Goal: Information Seeking & Learning: Learn about a topic

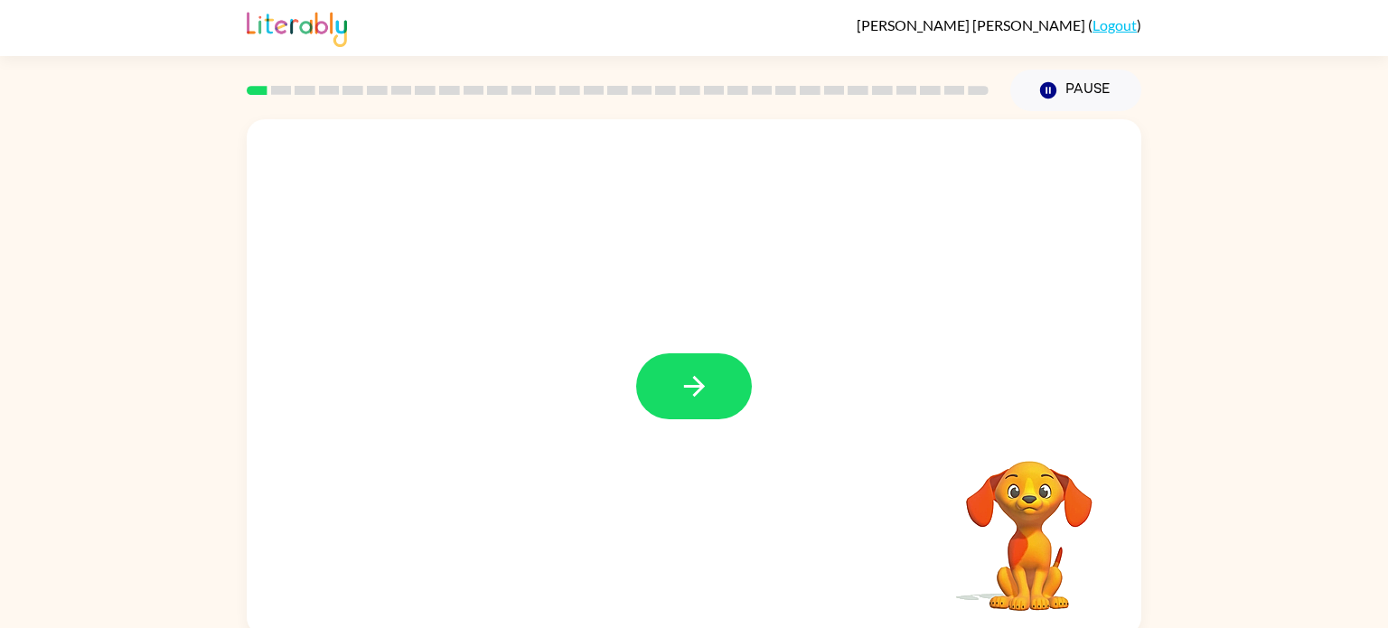
click at [730, 230] on div at bounding box center [694, 377] width 895 height 516
click at [706, 386] on icon "button" at bounding box center [695, 387] width 32 height 32
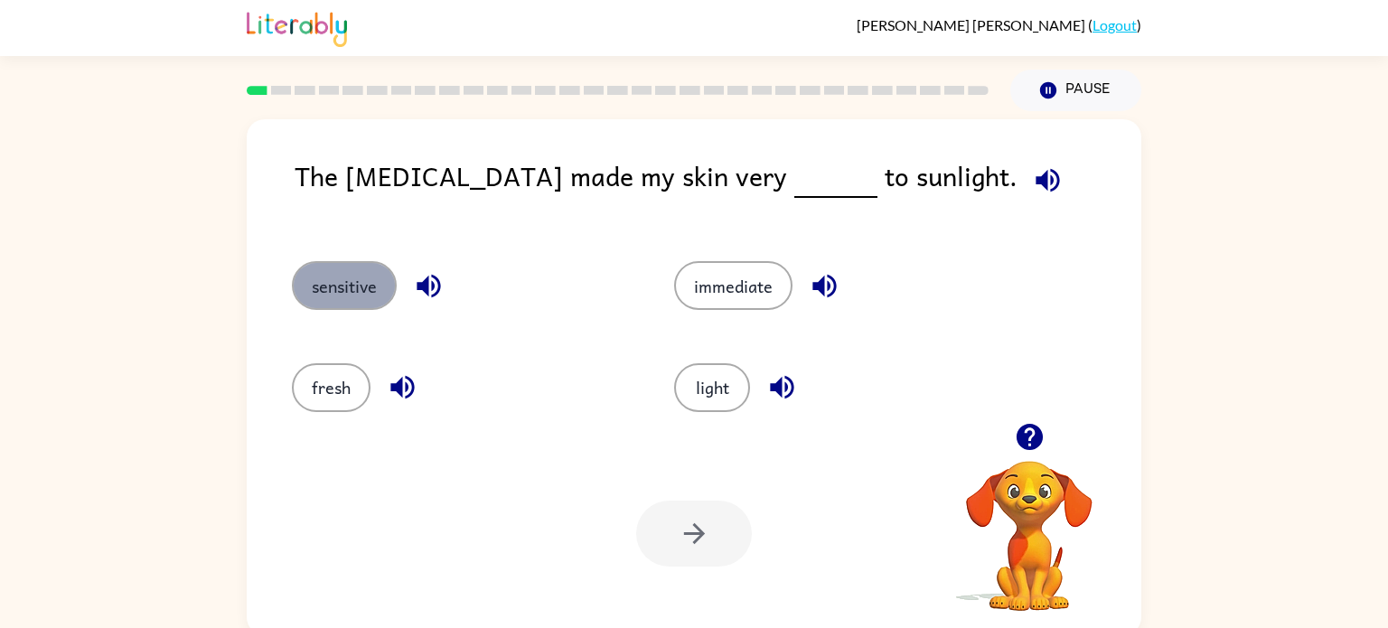
click at [313, 268] on button "sensitive" at bounding box center [344, 285] width 105 height 49
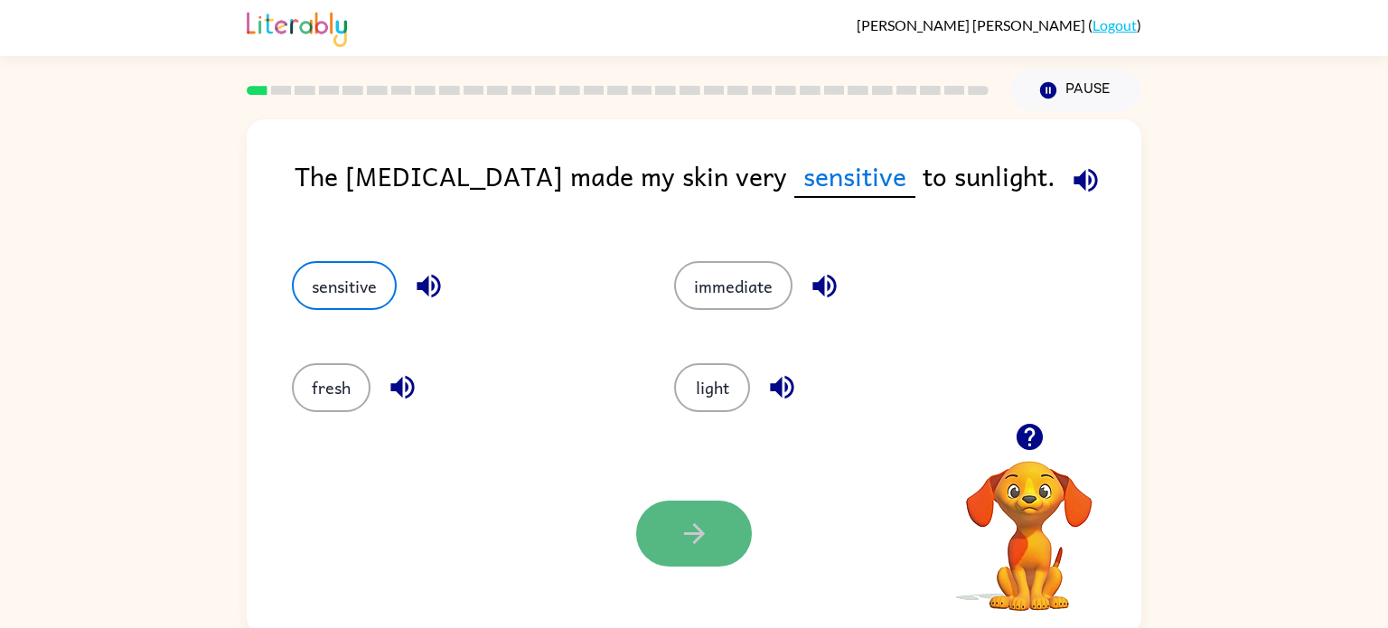
click at [710, 537] on button "button" at bounding box center [694, 534] width 116 height 66
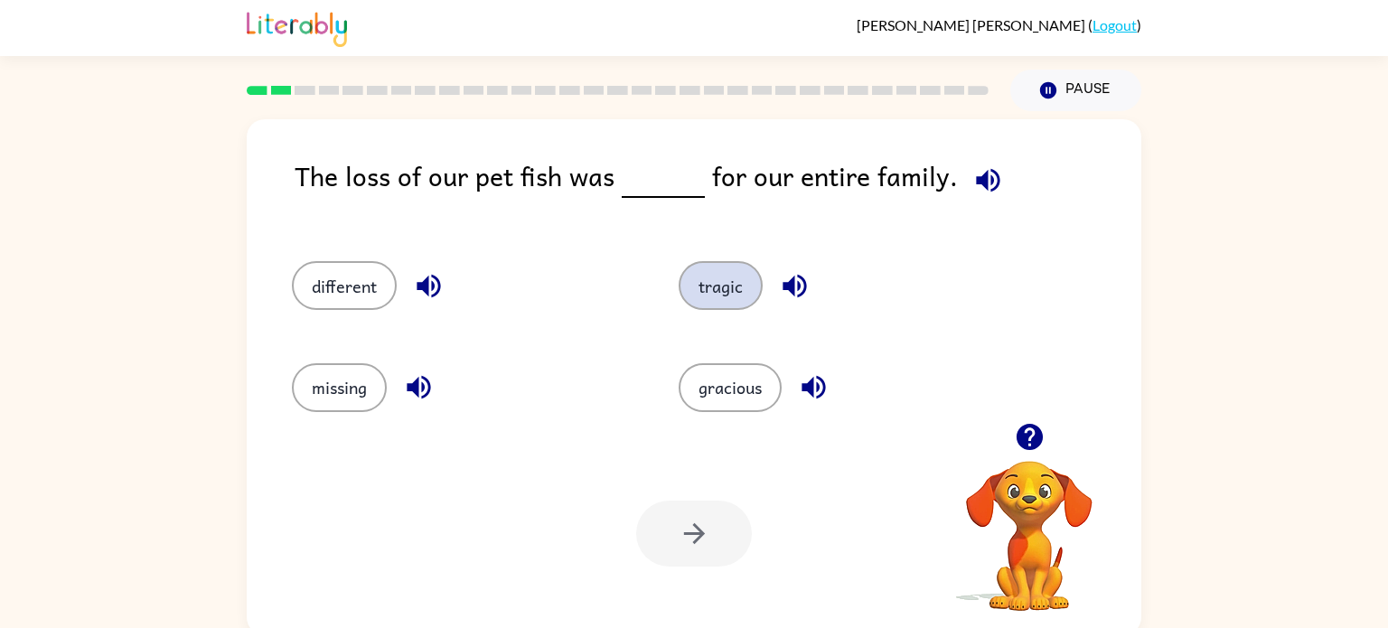
click at [701, 302] on button "tragic" at bounding box center [721, 285] width 84 height 49
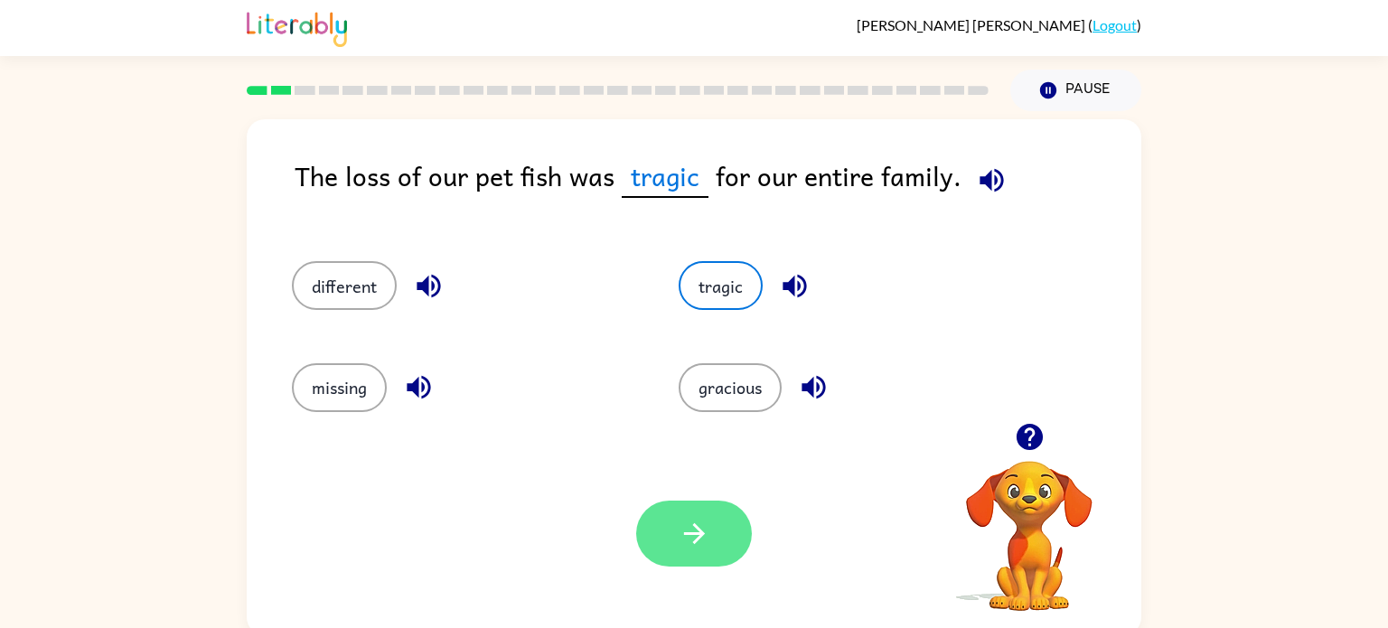
click at [711, 501] on button "button" at bounding box center [694, 534] width 116 height 66
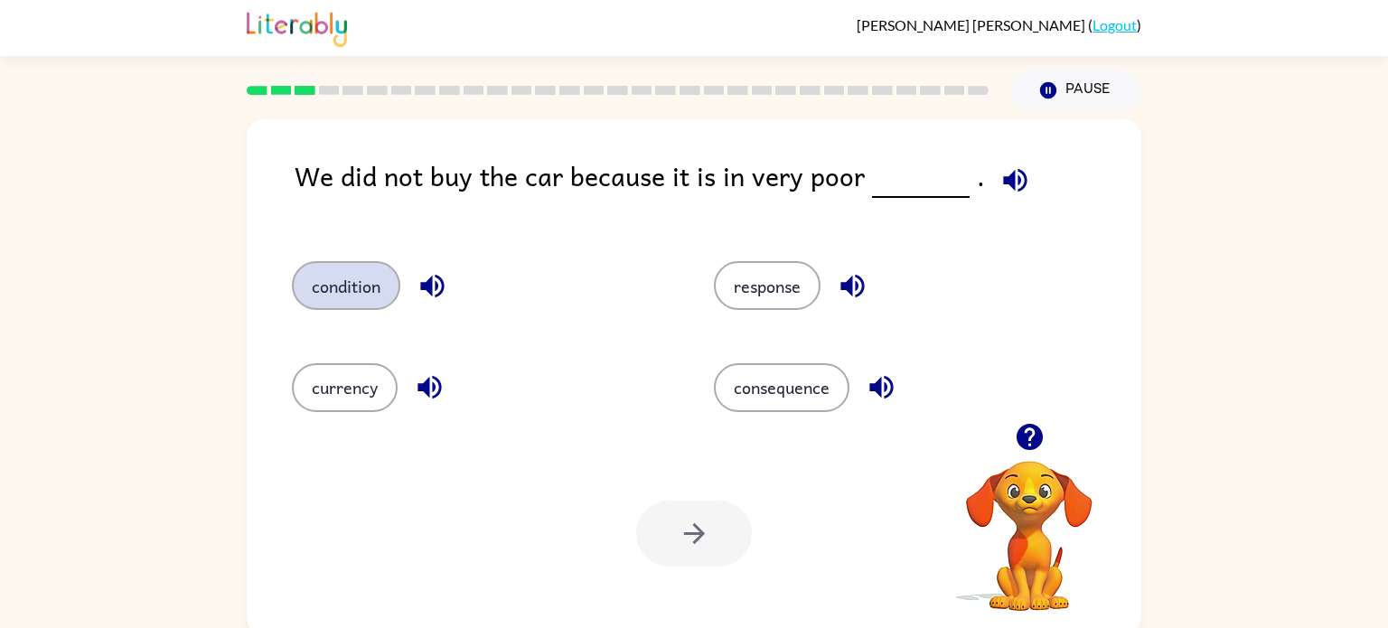
click at [362, 267] on button "condition" at bounding box center [346, 285] width 108 height 49
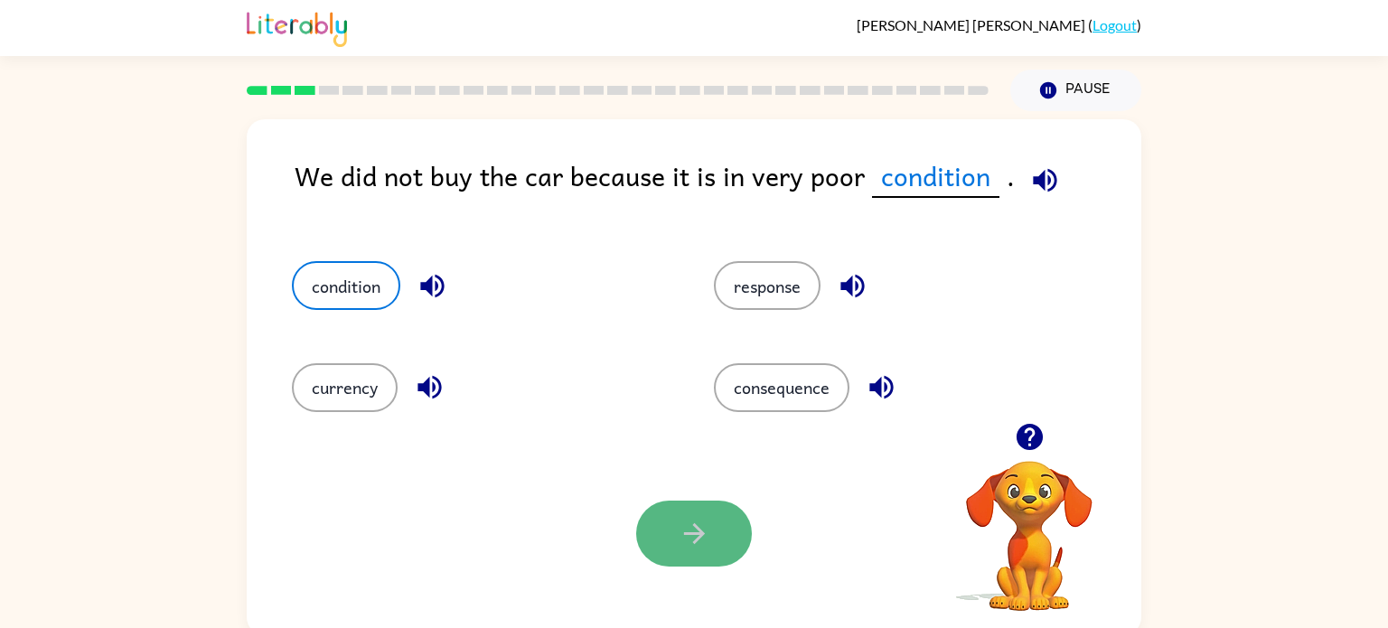
click at [720, 518] on button "button" at bounding box center [694, 534] width 116 height 66
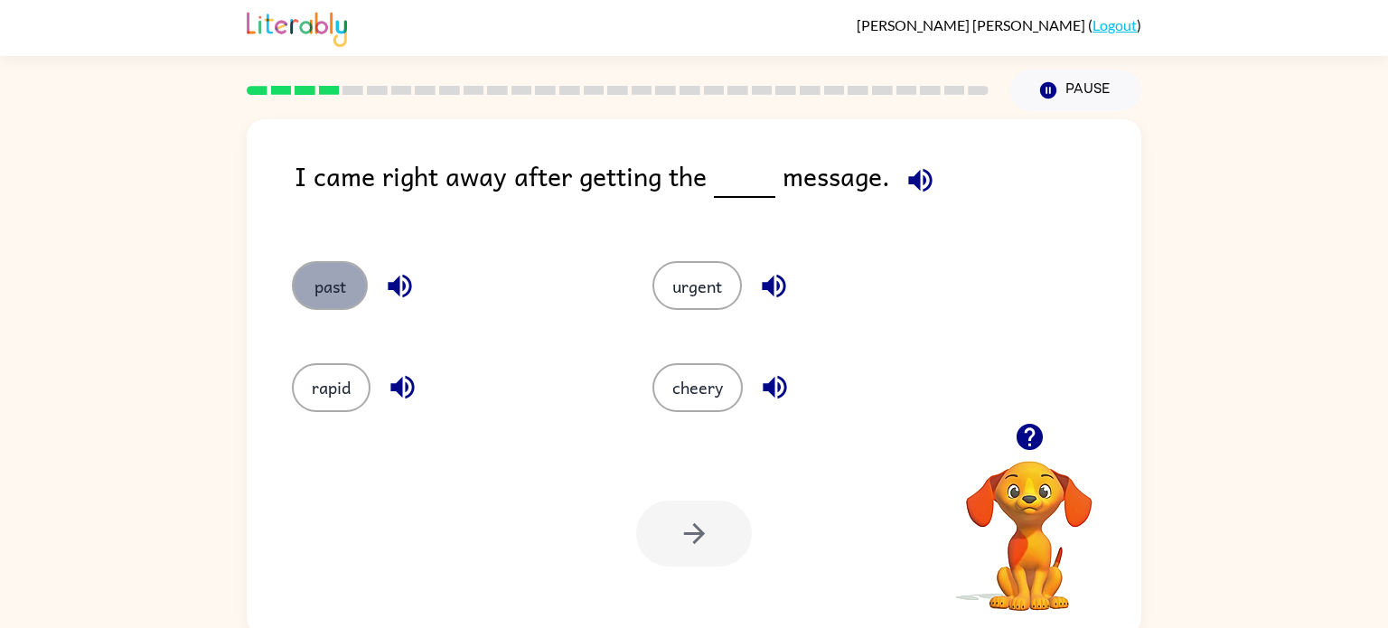
click at [326, 277] on button "past" at bounding box center [330, 285] width 76 height 49
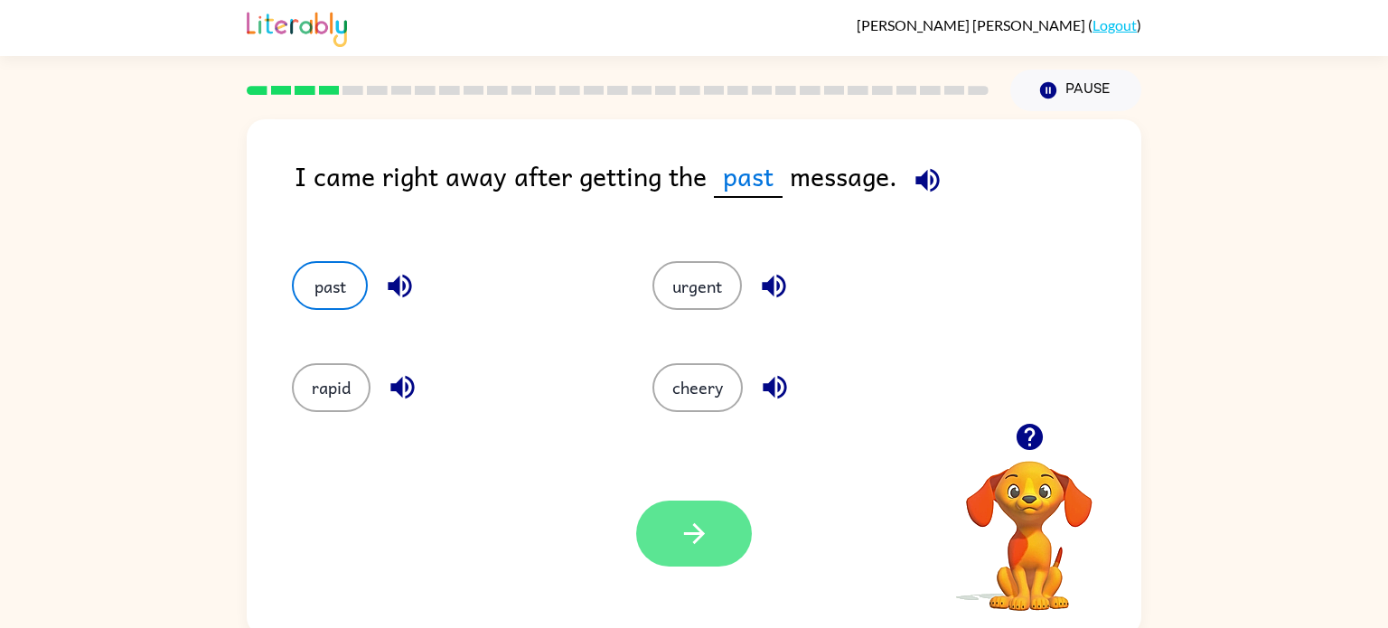
click at [682, 537] on icon "button" at bounding box center [695, 534] width 32 height 32
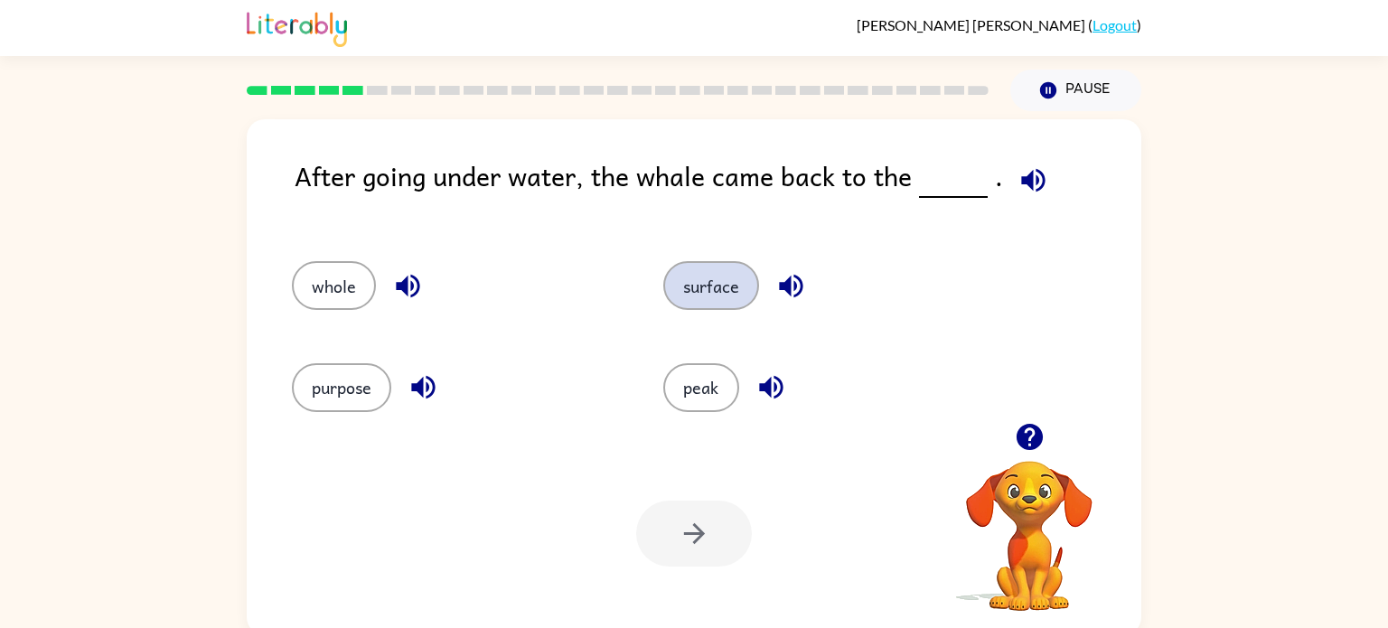
click at [670, 272] on button "surface" at bounding box center [711, 285] width 96 height 49
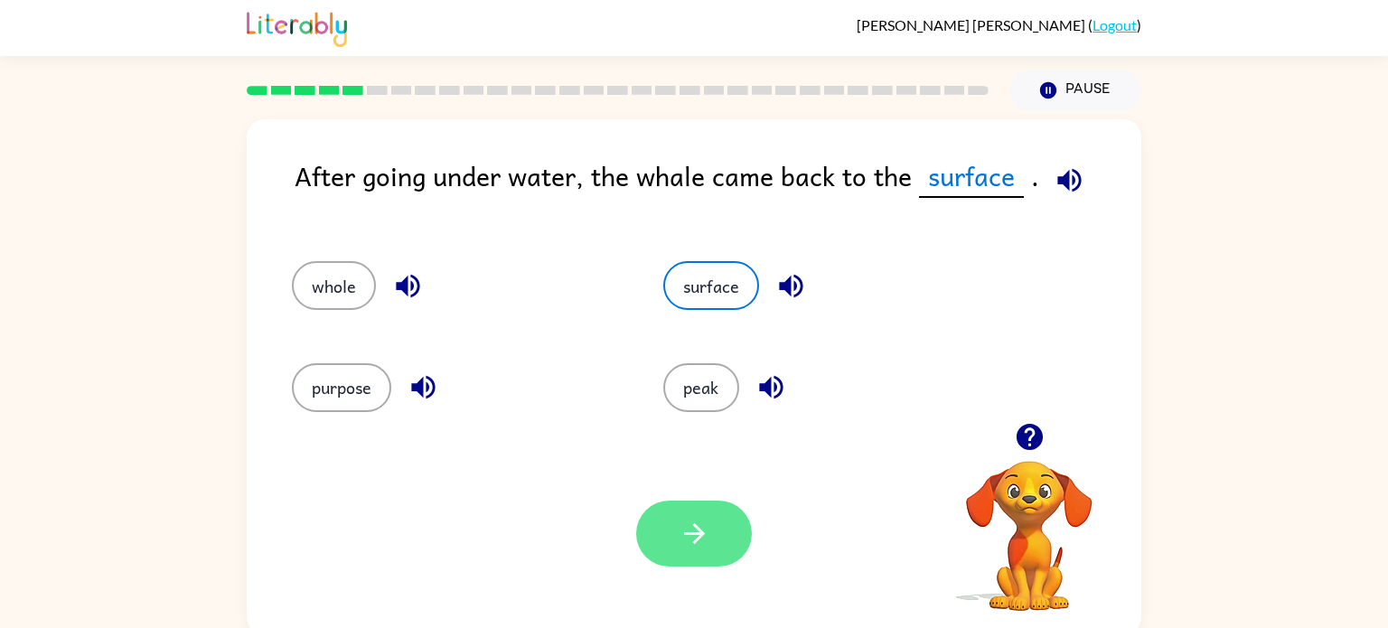
click at [729, 517] on button "button" at bounding box center [694, 534] width 116 height 66
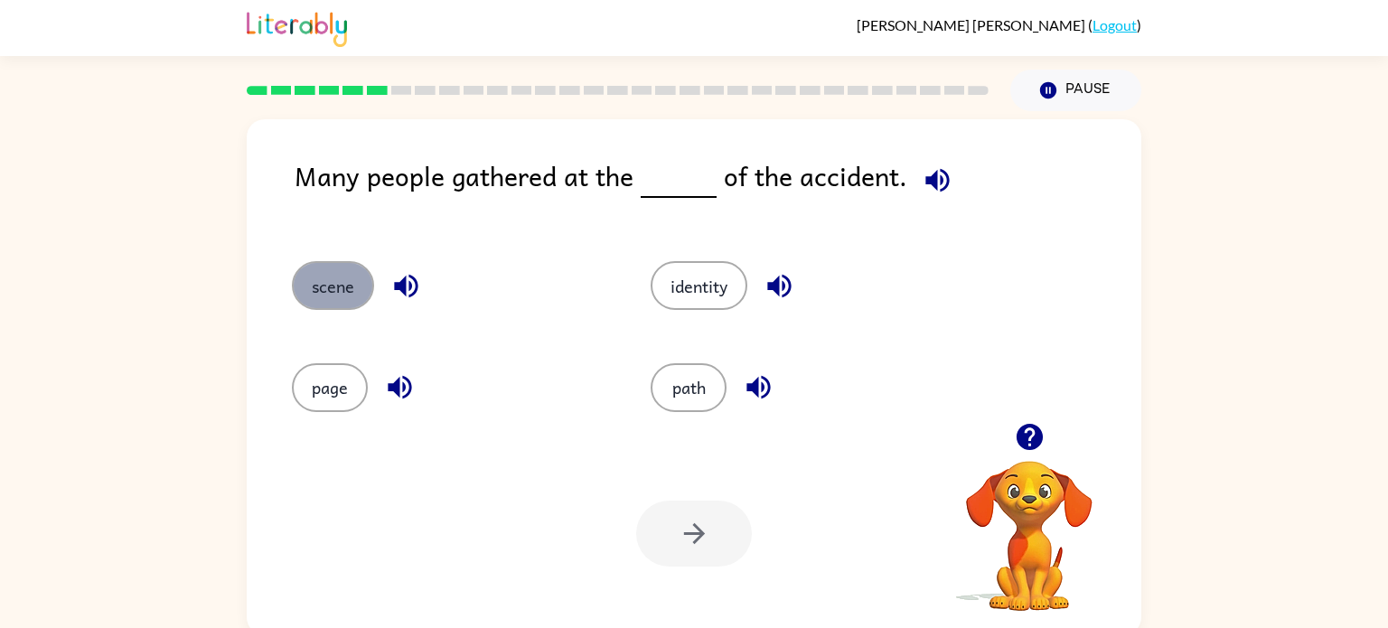
click at [323, 265] on button "scene" at bounding box center [333, 285] width 82 height 49
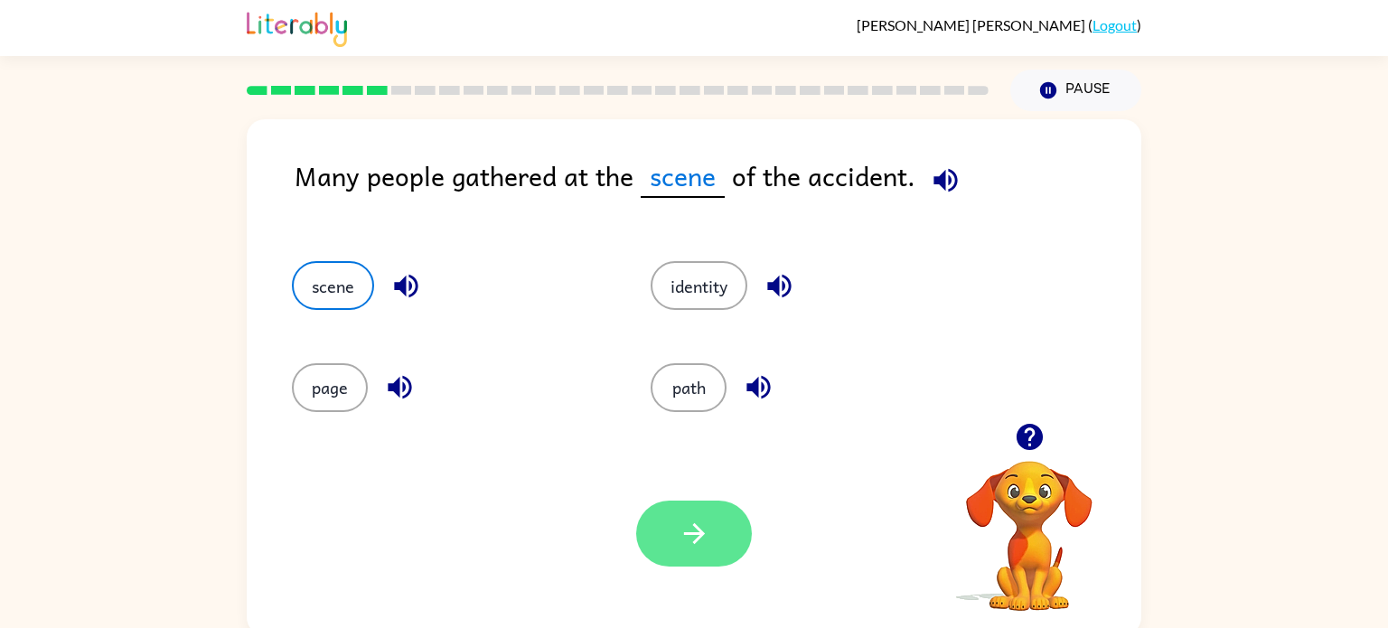
click at [706, 520] on icon "button" at bounding box center [695, 534] width 32 height 32
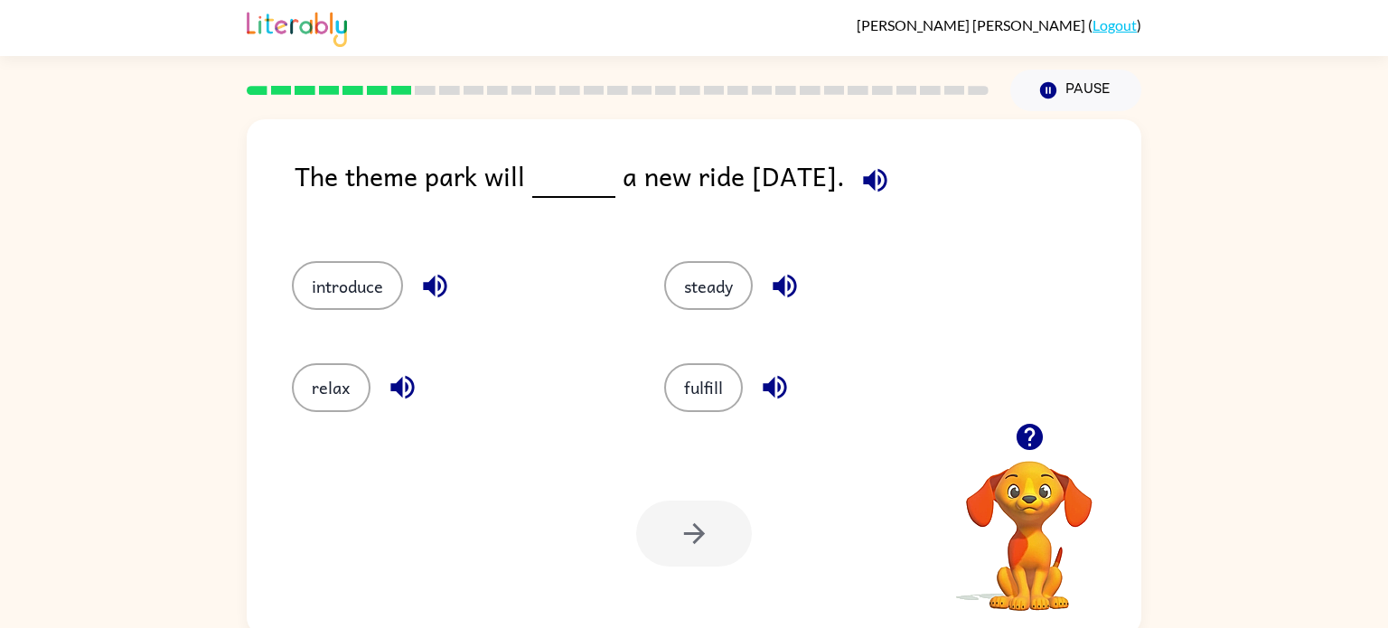
click at [1356, 531] on div "The theme park will a new ride [DATE]. introduce steady relax fulfill Your brow…" at bounding box center [694, 373] width 1388 height 524
click at [354, 287] on button "introduce" at bounding box center [347, 285] width 111 height 49
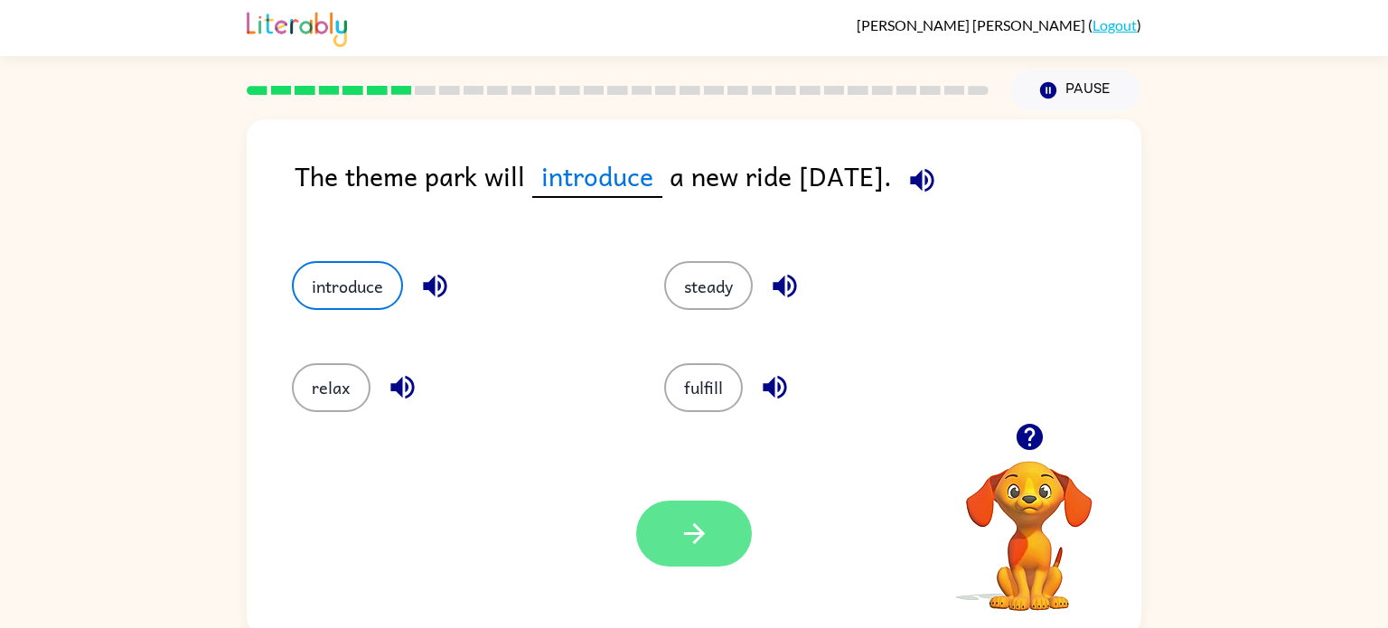
click at [655, 523] on button "button" at bounding box center [694, 534] width 116 height 66
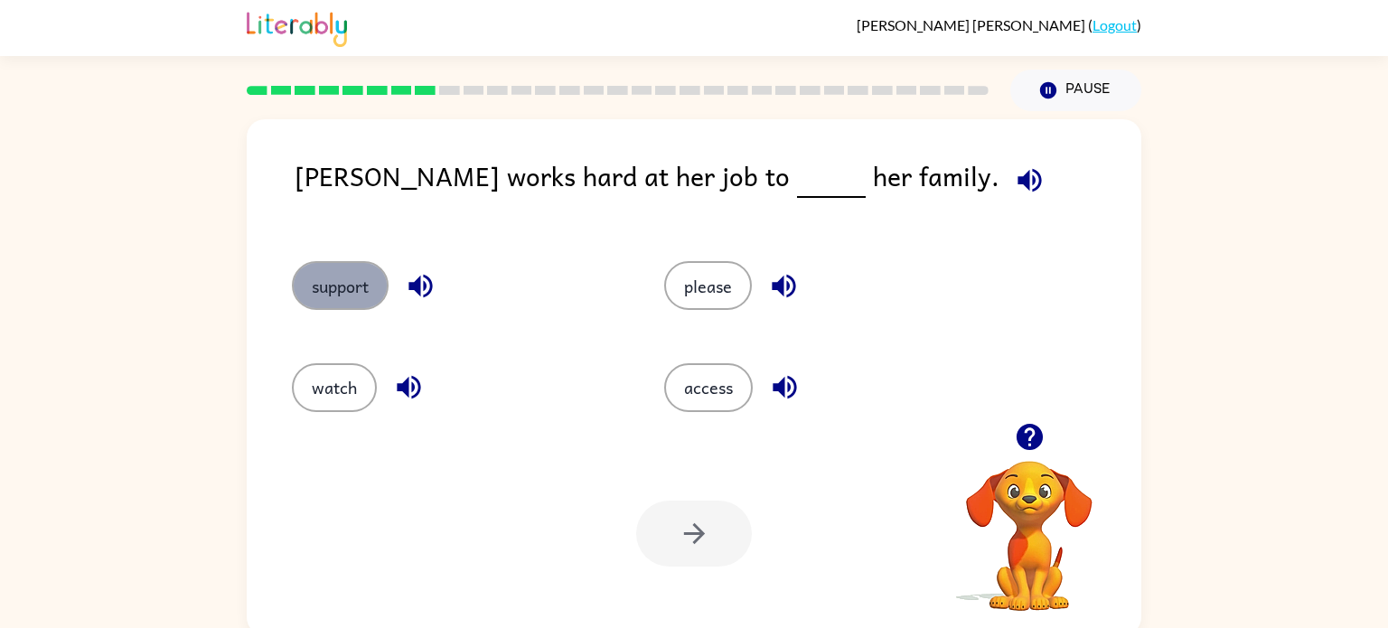
click at [327, 298] on button "support" at bounding box center [340, 285] width 97 height 49
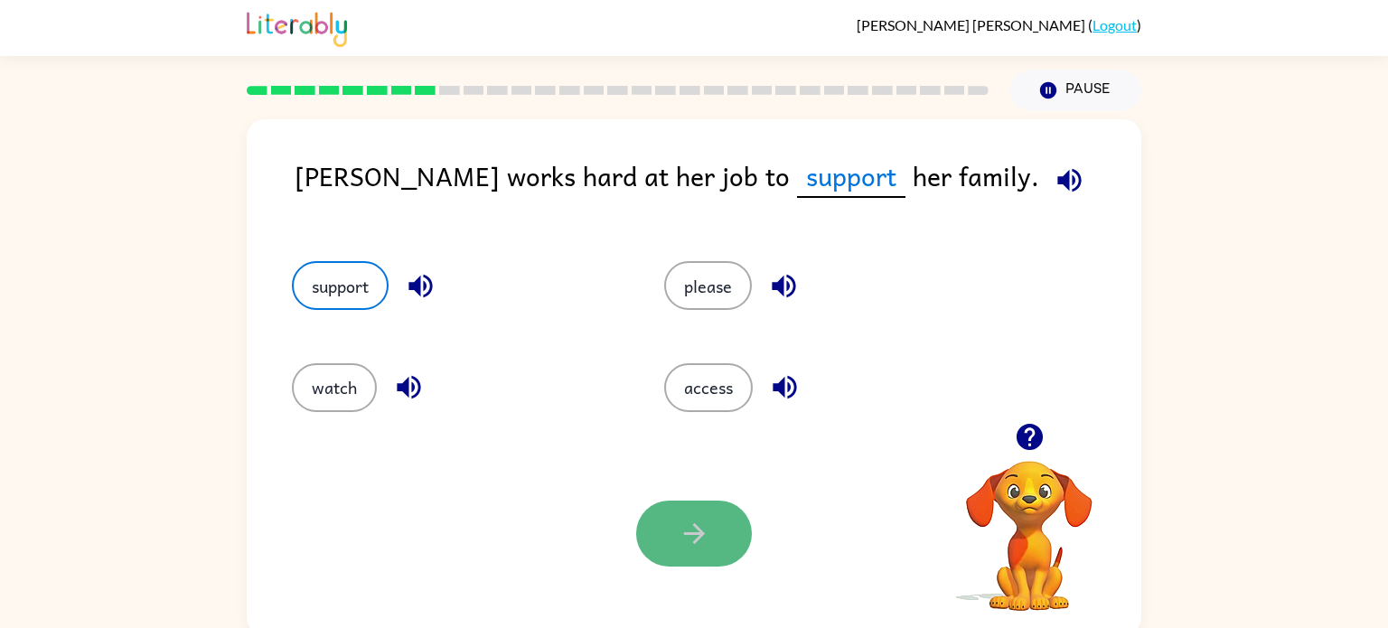
click at [701, 513] on button "button" at bounding box center [694, 534] width 116 height 66
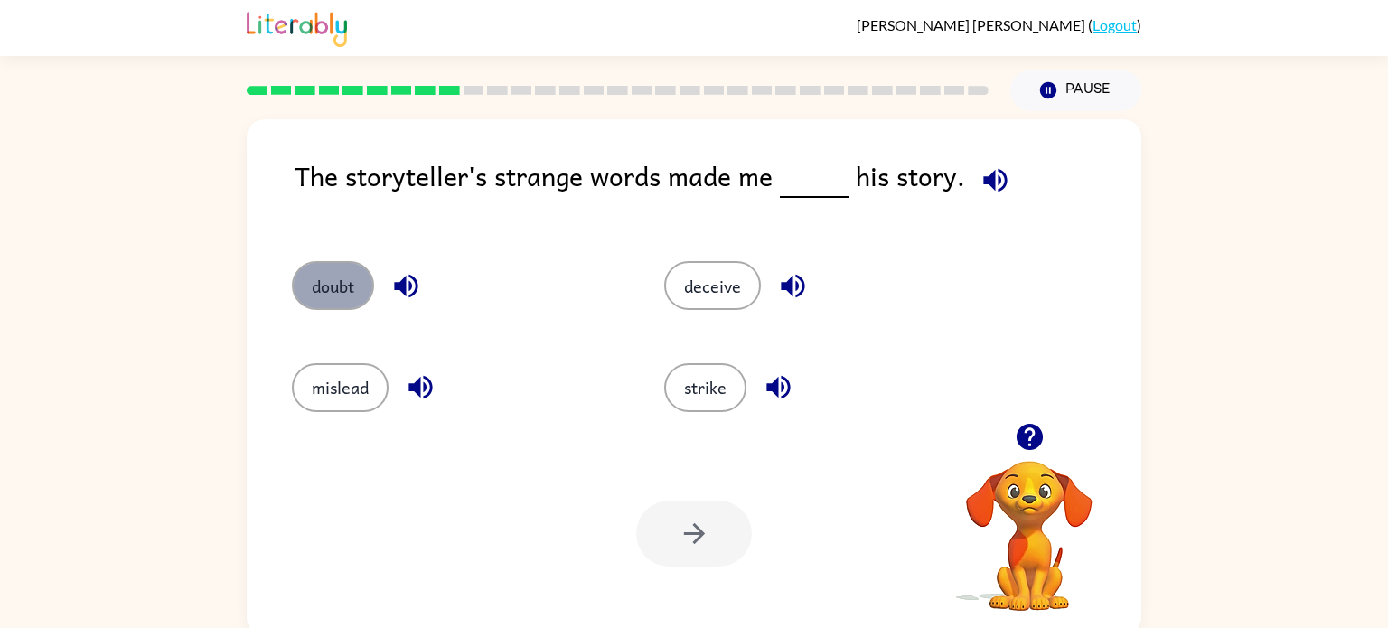
click at [363, 273] on button "doubt" at bounding box center [333, 285] width 82 height 49
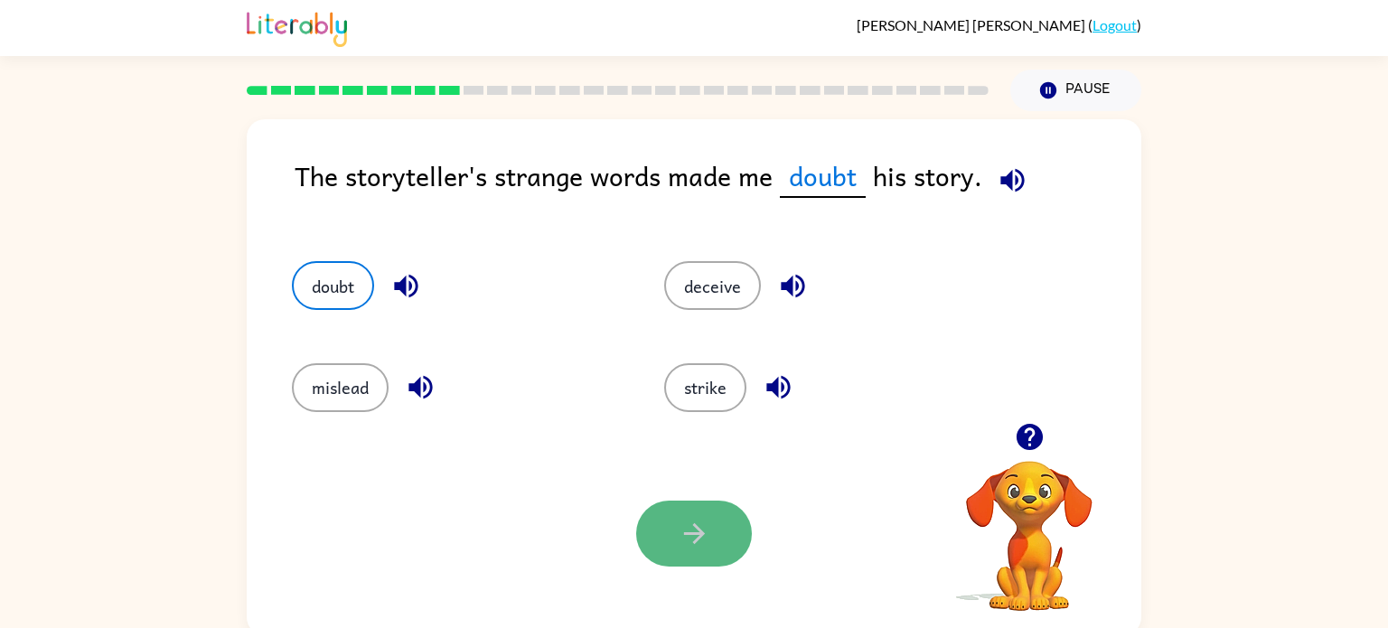
click at [715, 554] on button "button" at bounding box center [694, 534] width 116 height 66
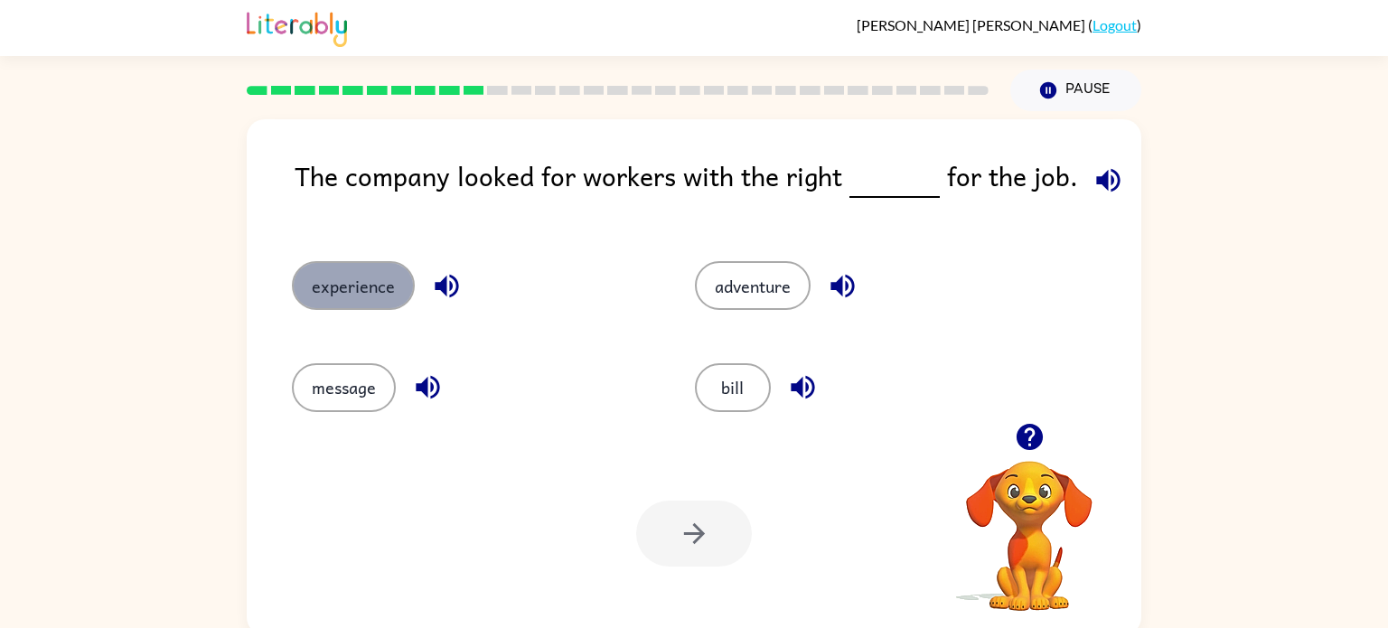
click at [319, 281] on button "experience" at bounding box center [353, 285] width 123 height 49
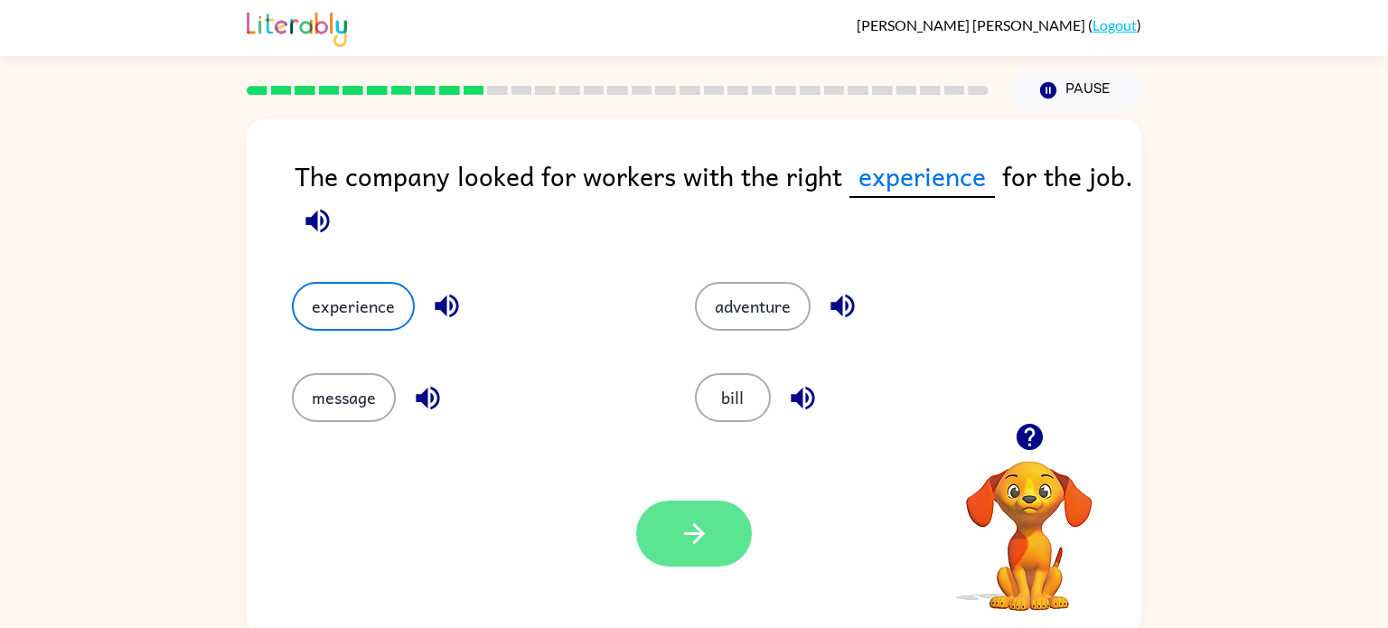
click at [696, 514] on button "button" at bounding box center [694, 534] width 116 height 66
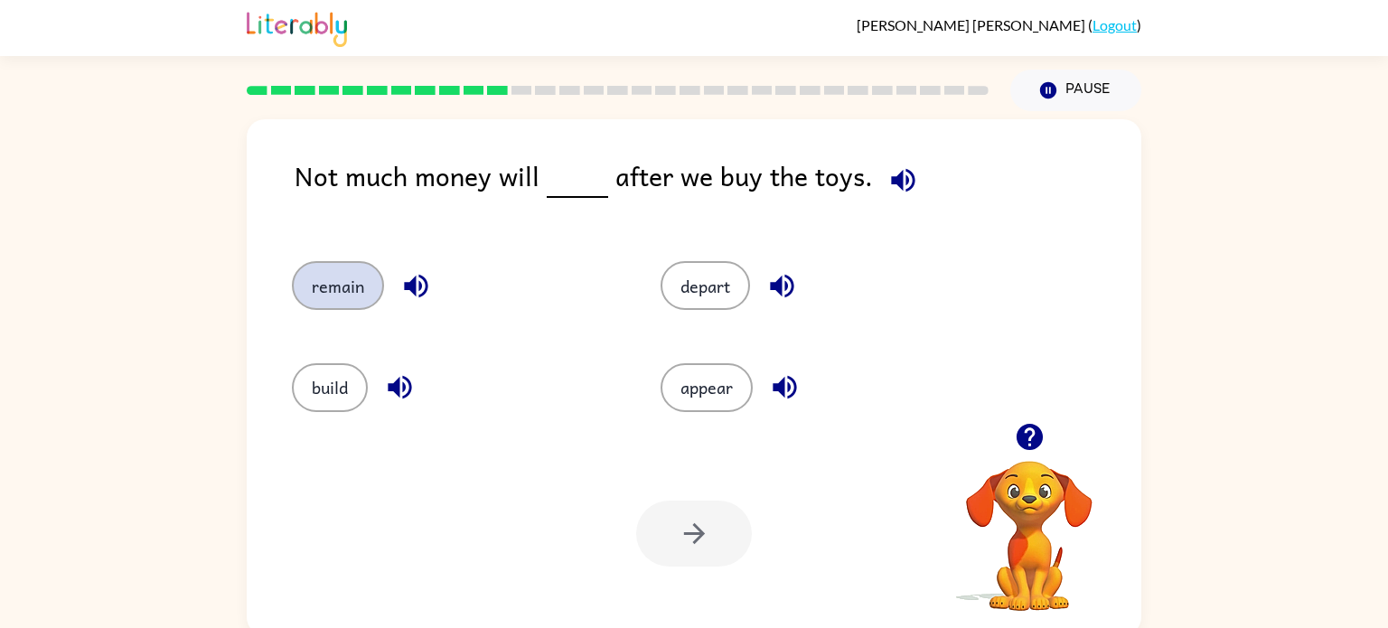
click at [339, 279] on button "remain" at bounding box center [338, 285] width 92 height 49
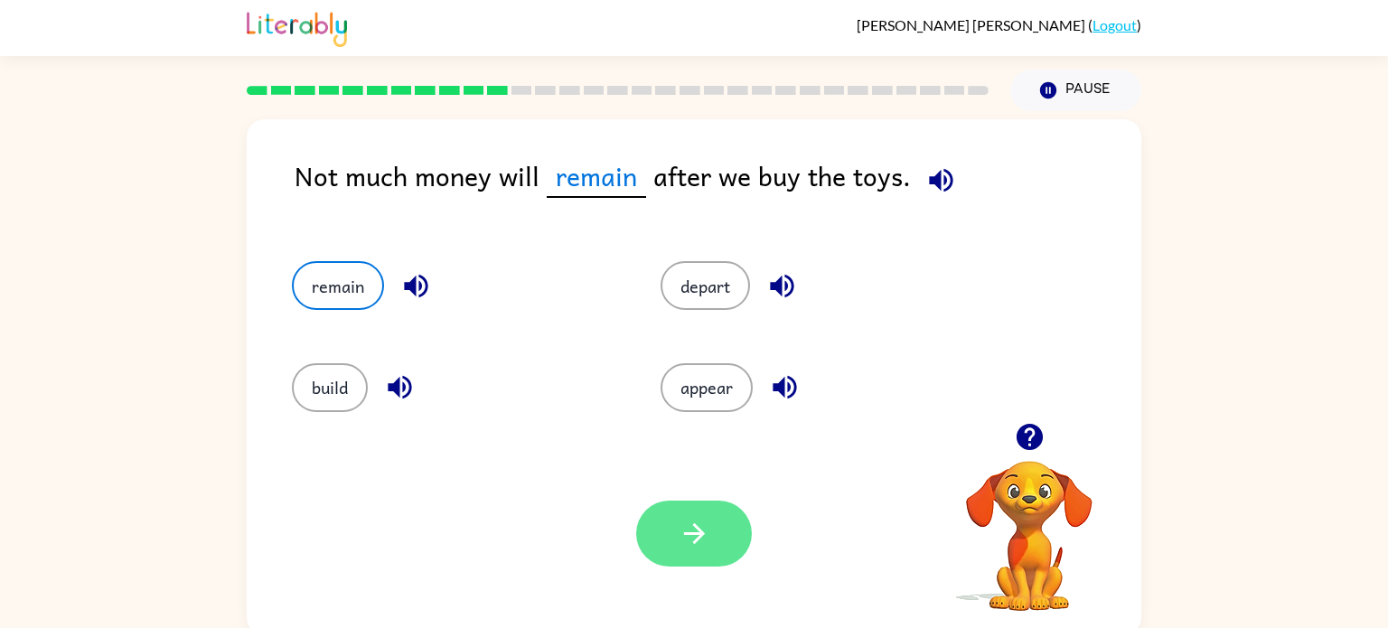
click at [693, 510] on button "button" at bounding box center [694, 534] width 116 height 66
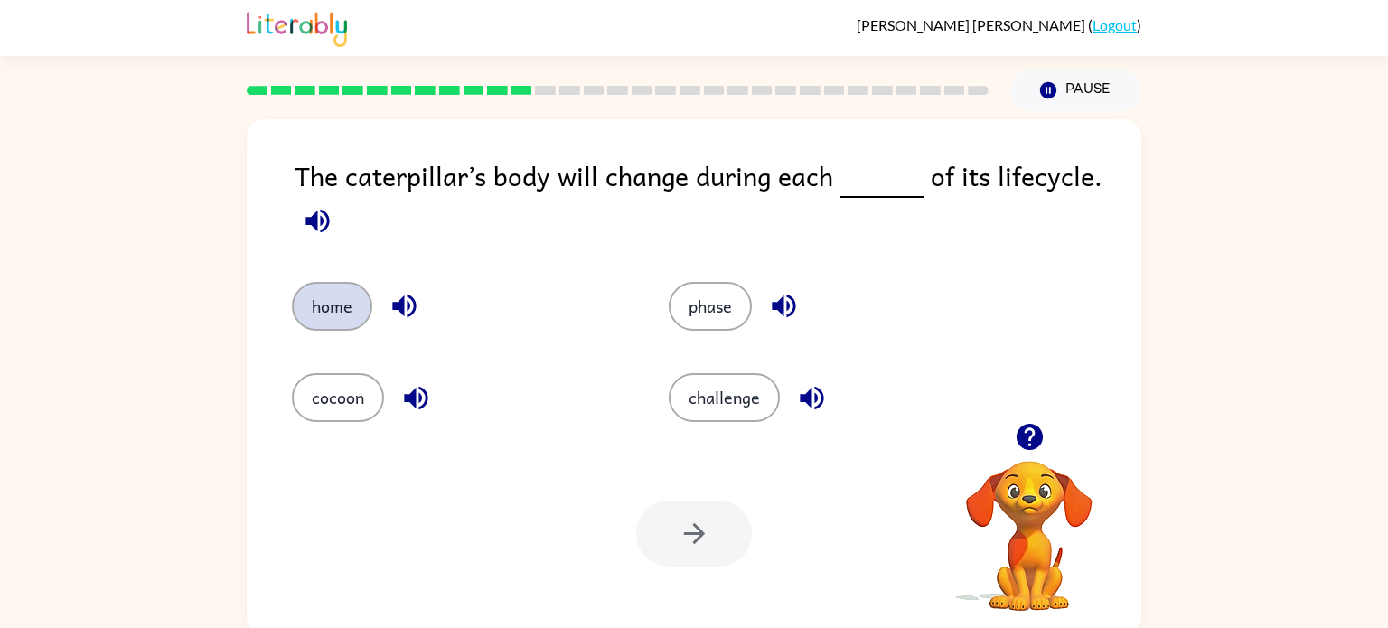
click at [325, 305] on button "home" at bounding box center [332, 306] width 80 height 49
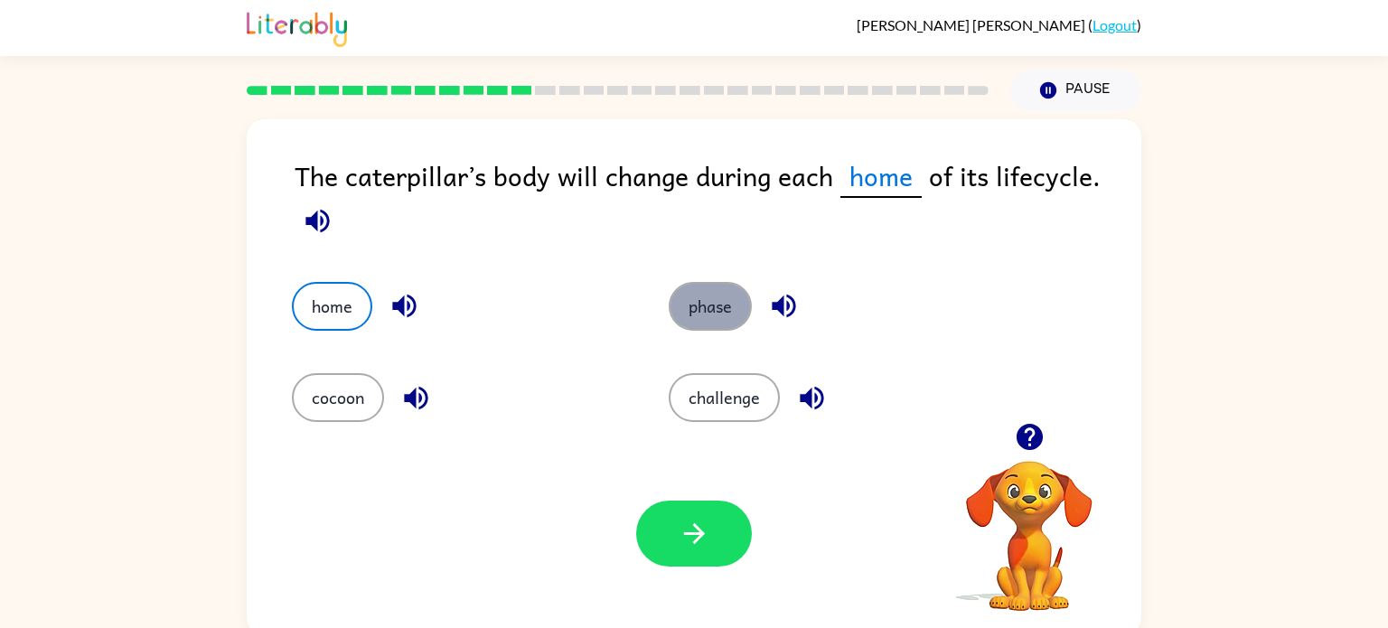
click at [680, 308] on button "phase" at bounding box center [710, 306] width 83 height 49
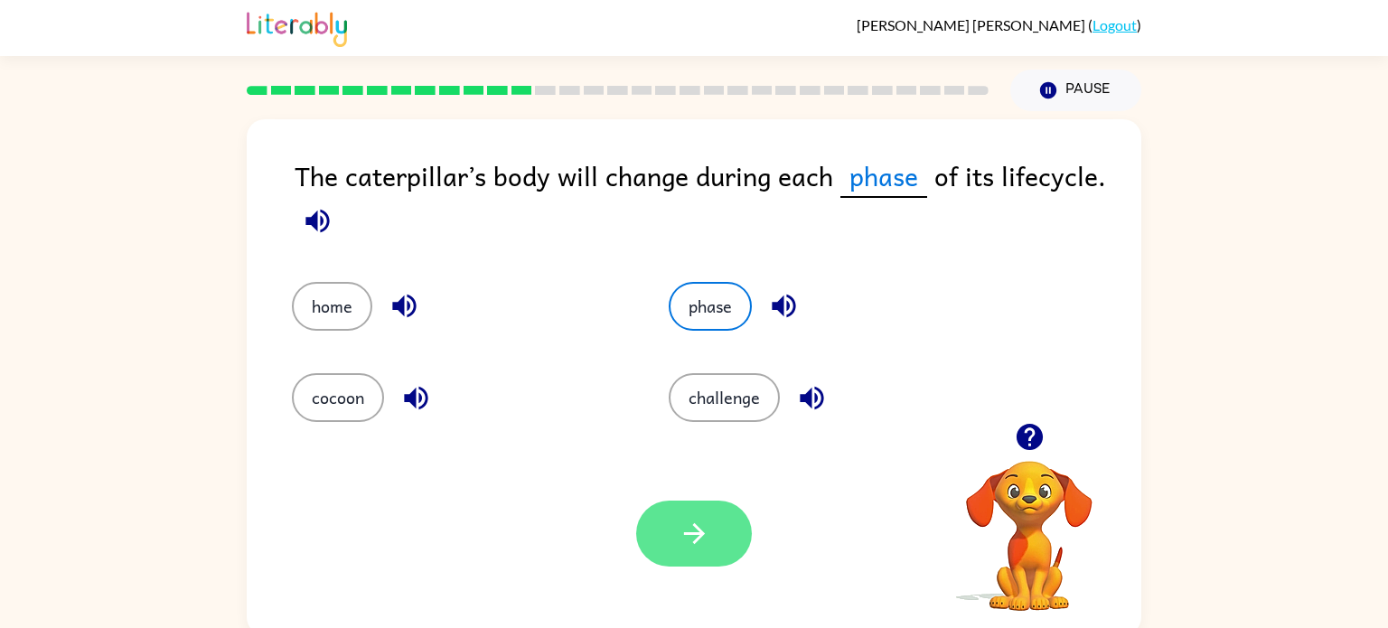
click at [690, 526] on icon "button" at bounding box center [695, 534] width 32 height 32
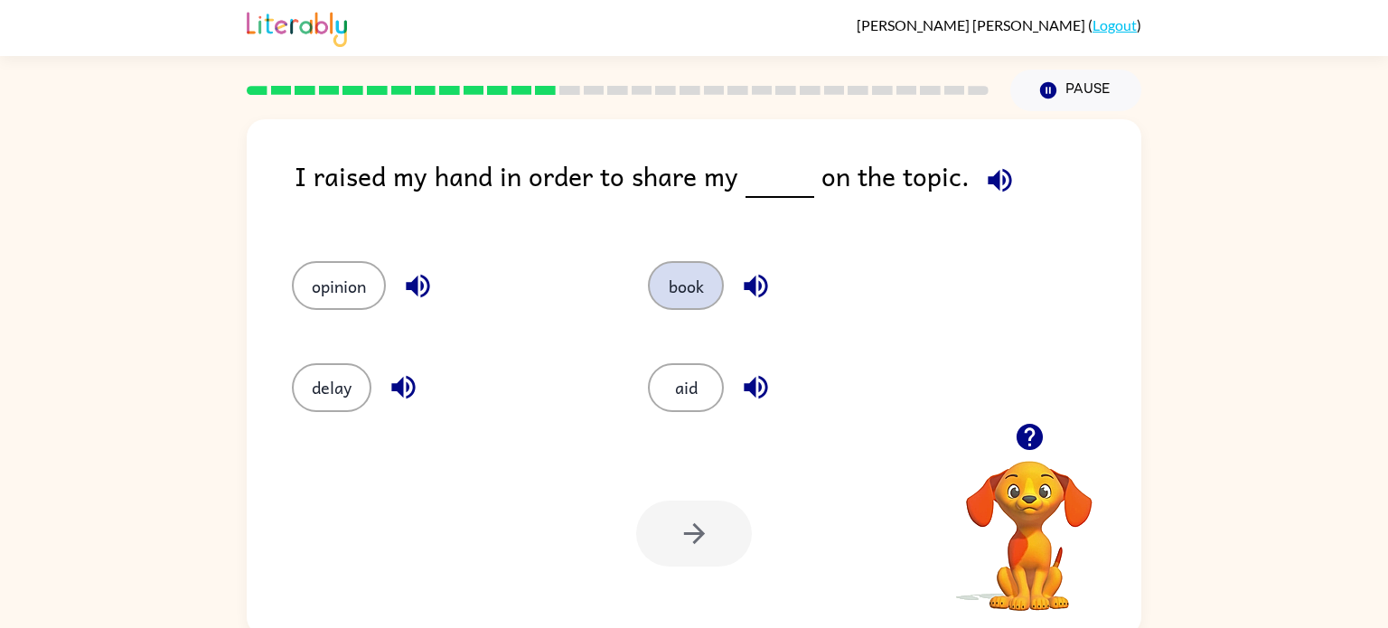
click at [654, 293] on button "book" at bounding box center [686, 285] width 76 height 49
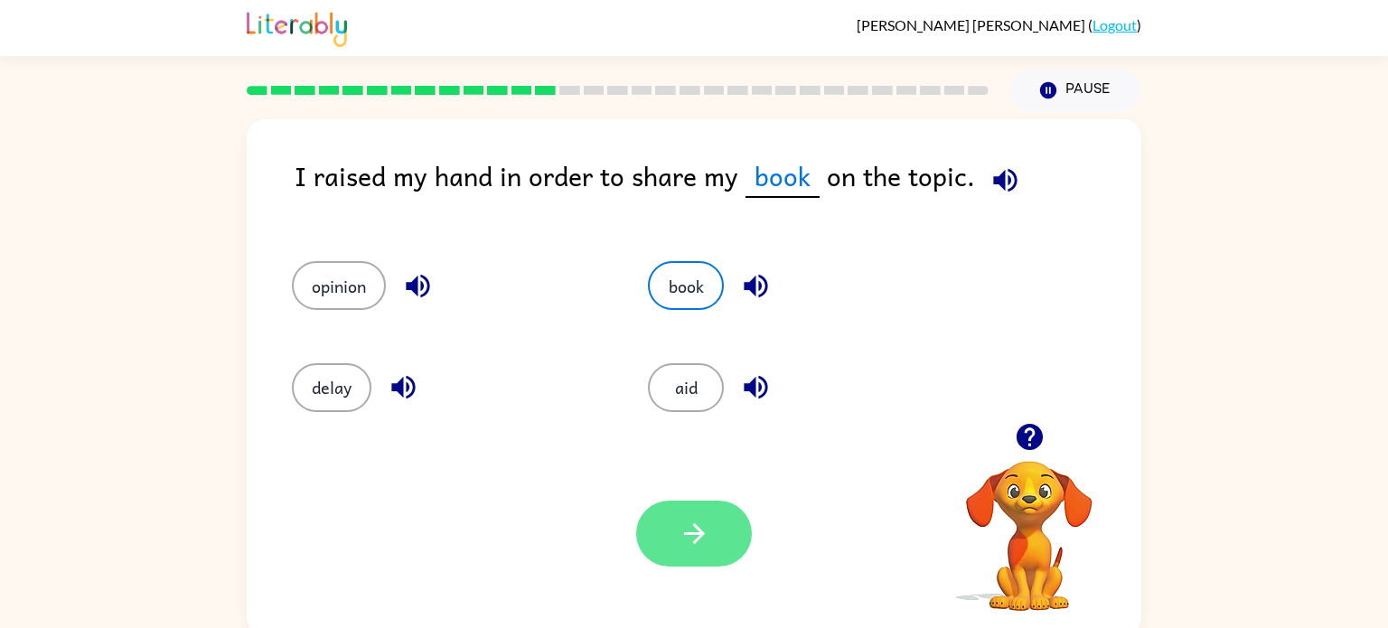
click at [730, 506] on button "button" at bounding box center [694, 534] width 116 height 66
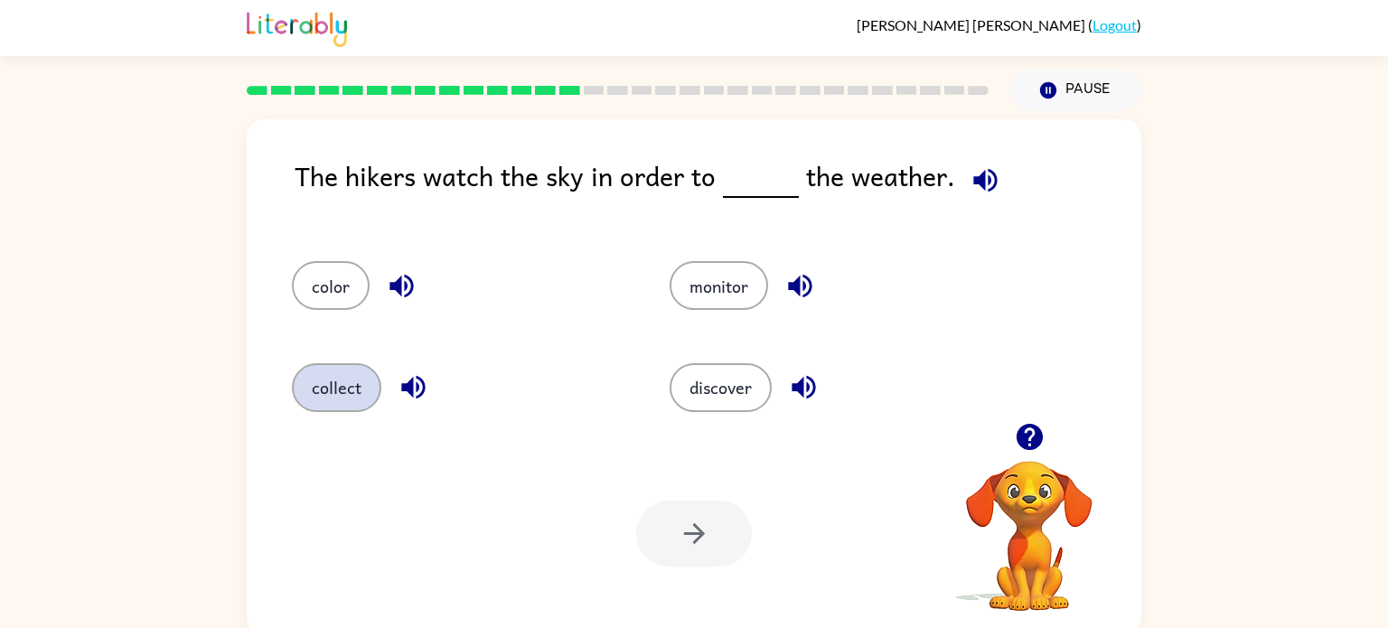
click at [341, 381] on button "collect" at bounding box center [336, 387] width 89 height 49
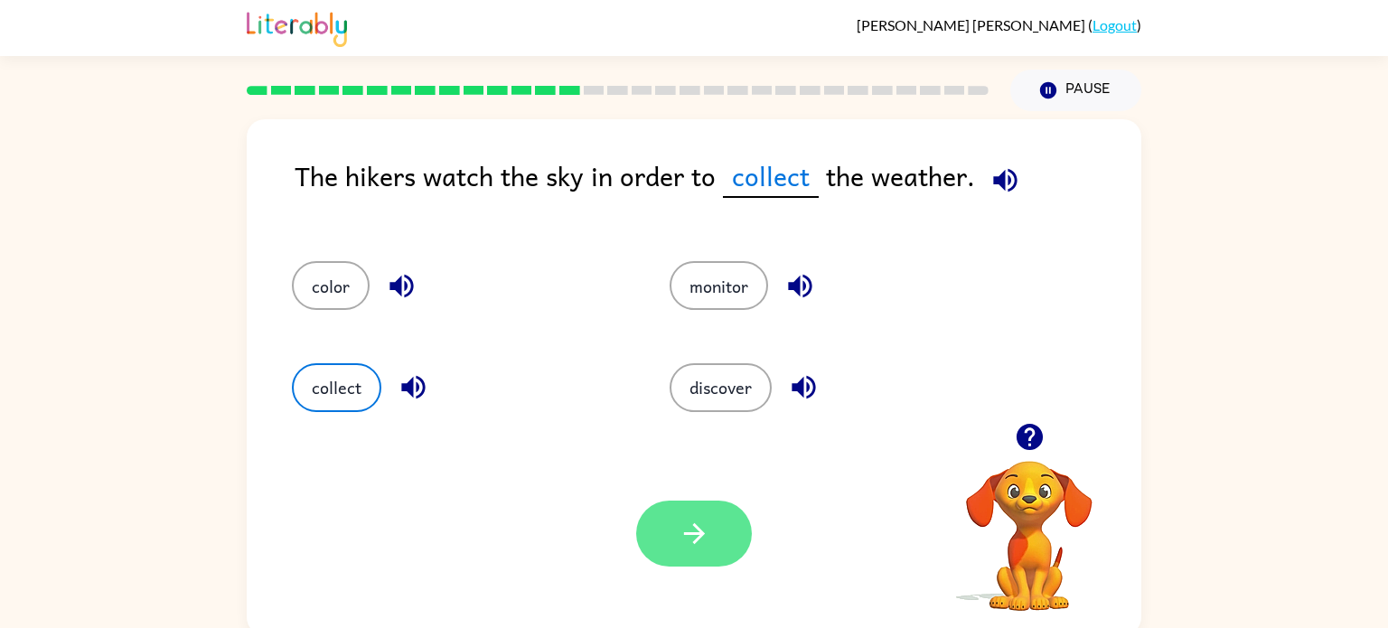
click at [719, 542] on button "button" at bounding box center [694, 534] width 116 height 66
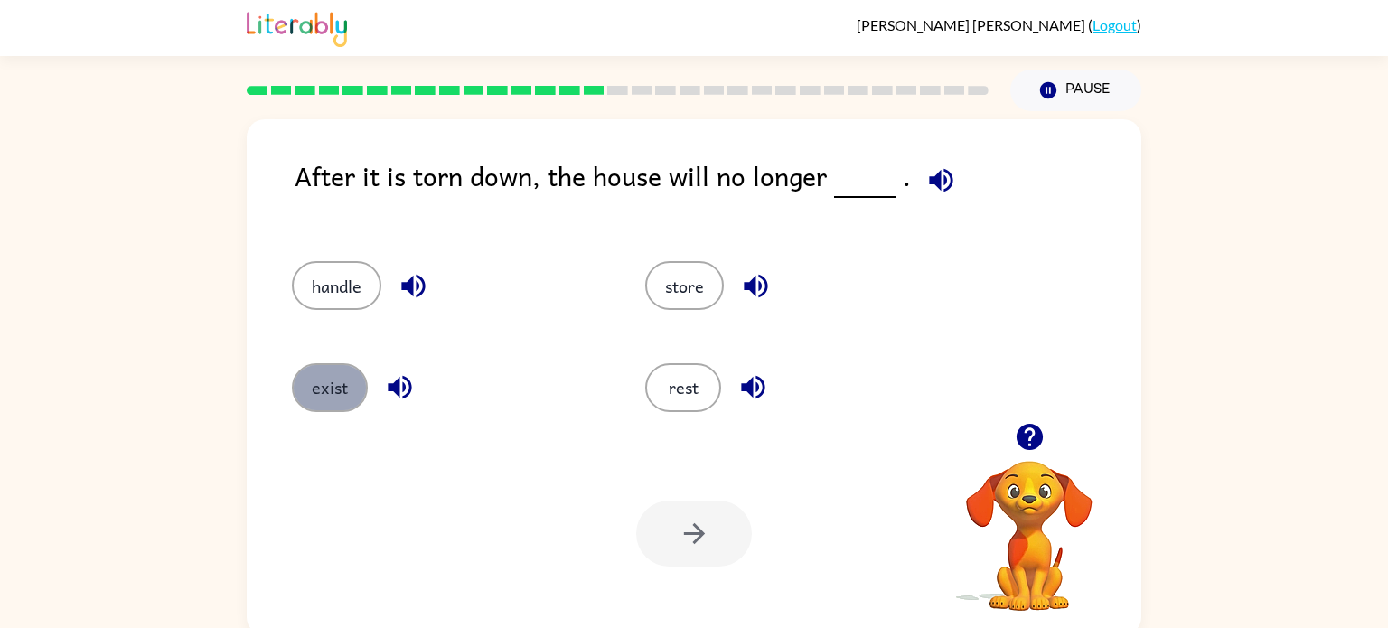
click at [333, 379] on button "exist" at bounding box center [330, 387] width 76 height 49
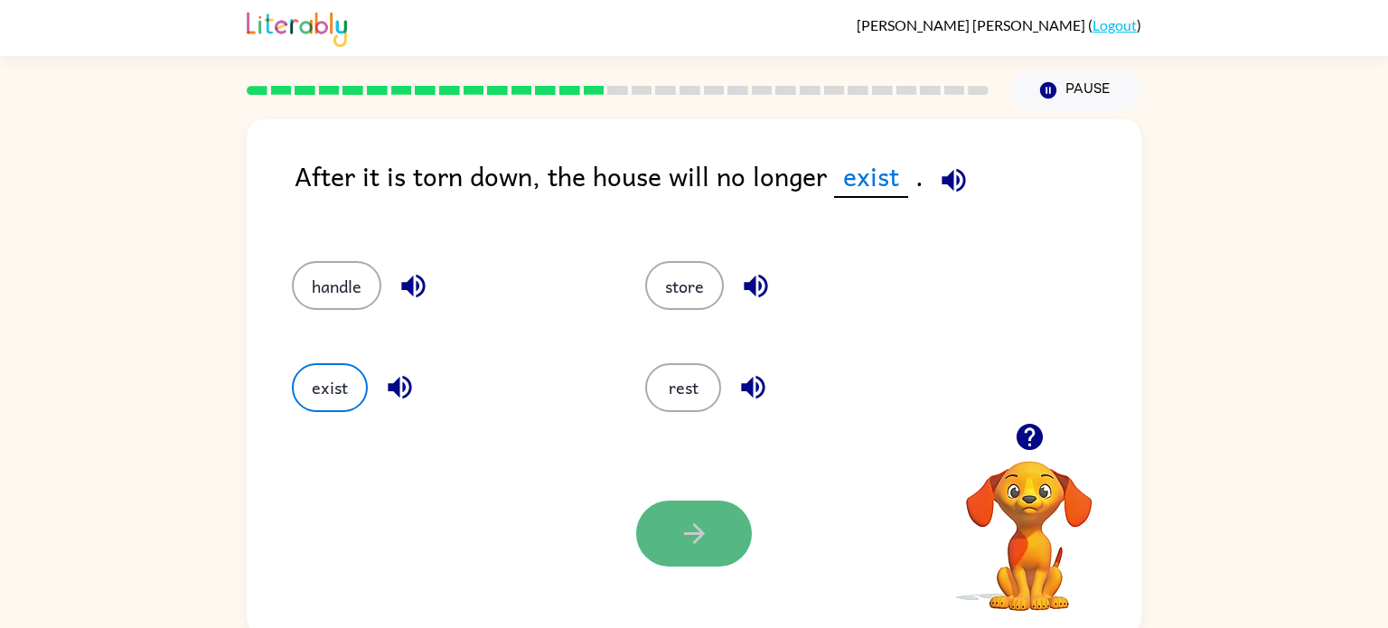
click at [670, 508] on button "button" at bounding box center [694, 534] width 116 height 66
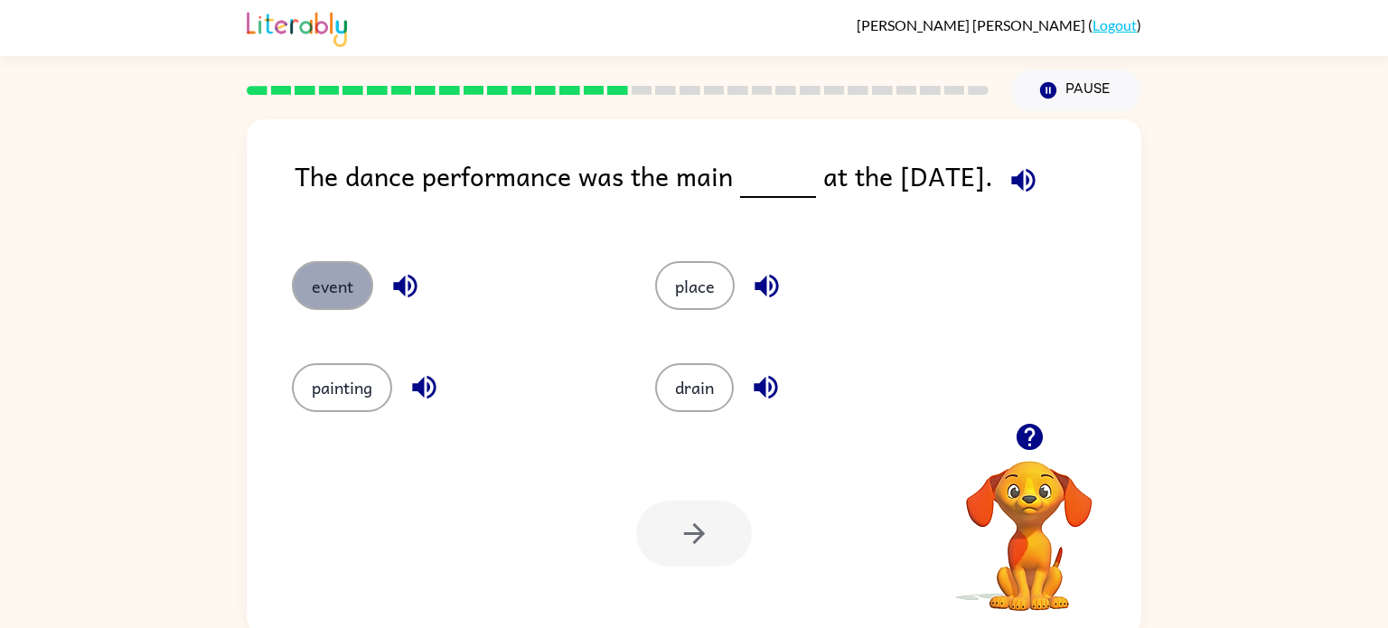
click at [360, 289] on button "event" at bounding box center [332, 285] width 81 height 49
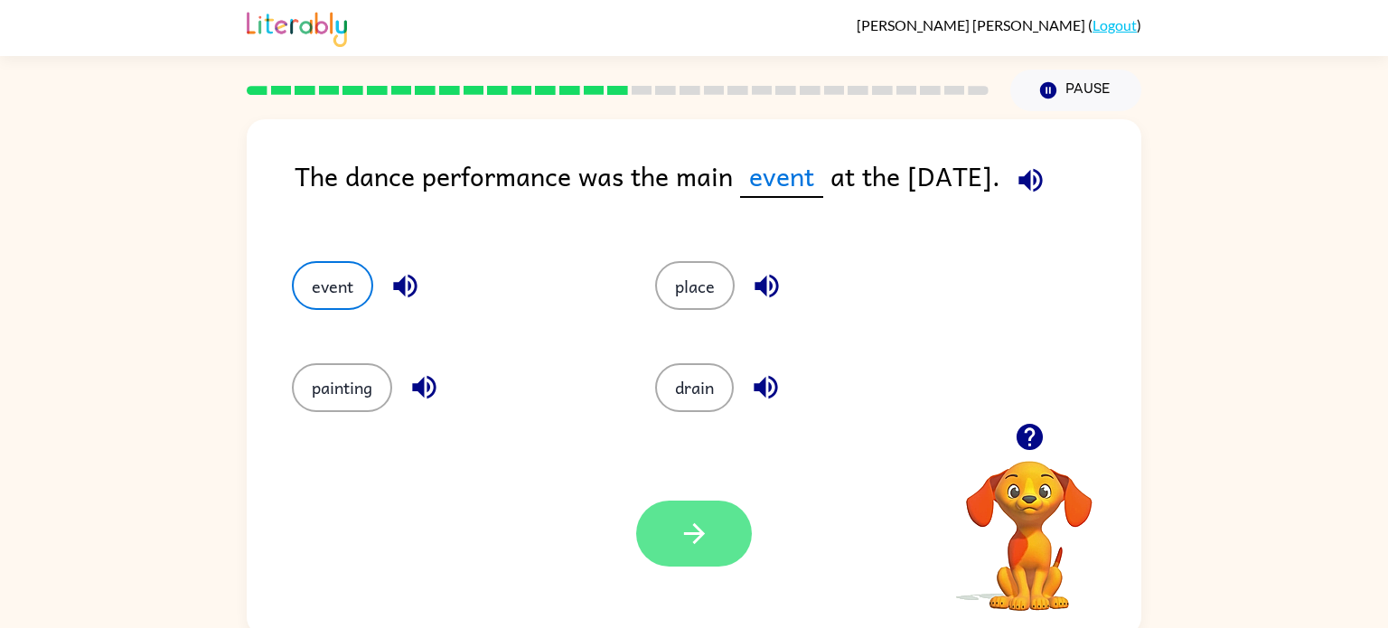
click at [727, 543] on button "button" at bounding box center [694, 534] width 116 height 66
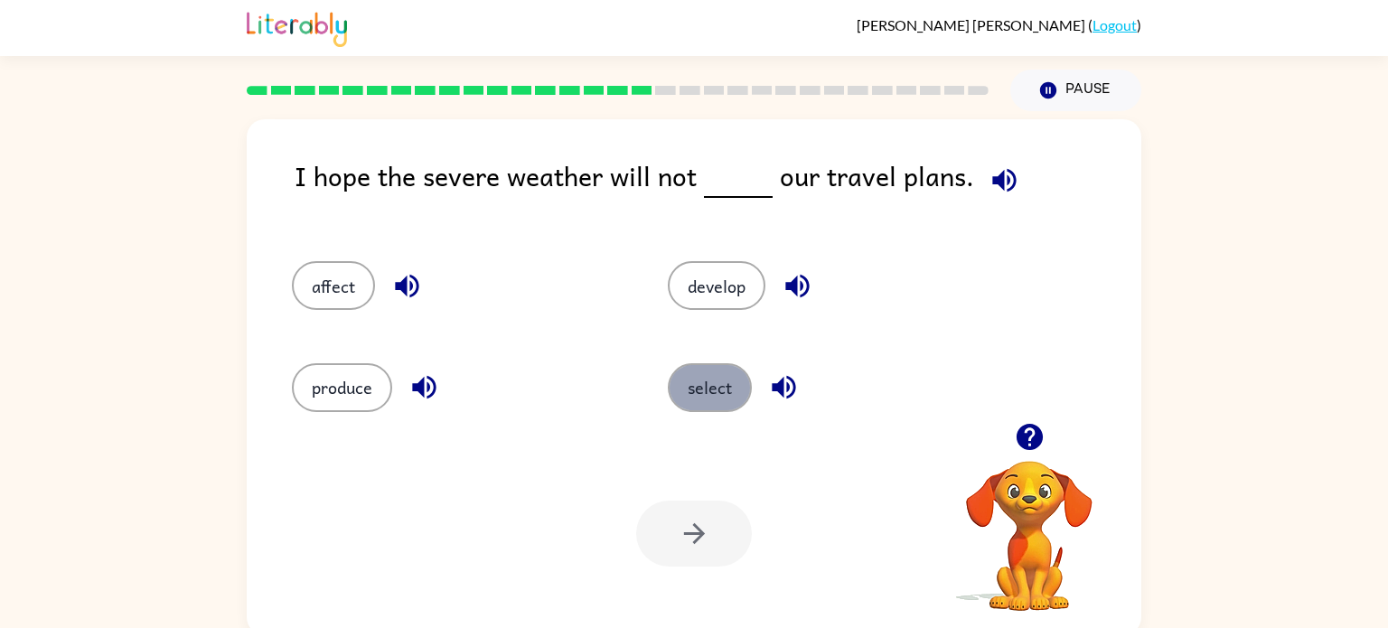
click at [734, 392] on button "select" at bounding box center [710, 387] width 84 height 49
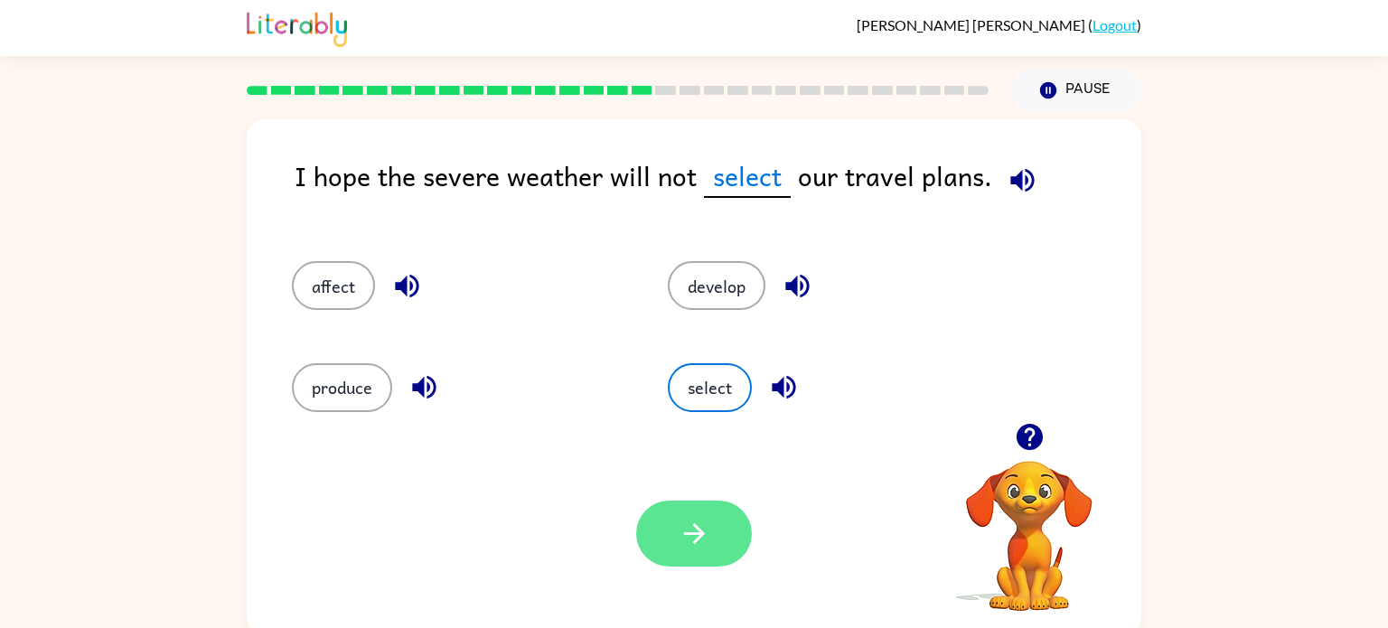
click at [691, 532] on icon "button" at bounding box center [695, 534] width 32 height 32
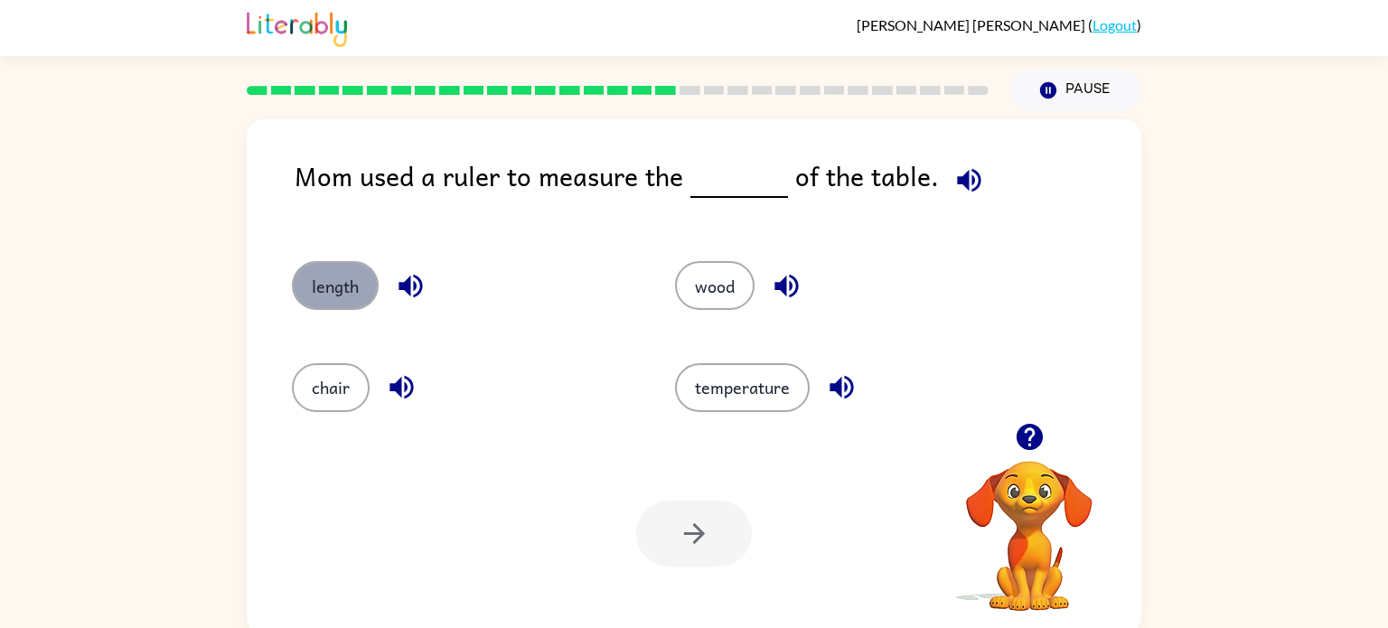
click at [308, 278] on button "length" at bounding box center [335, 285] width 87 height 49
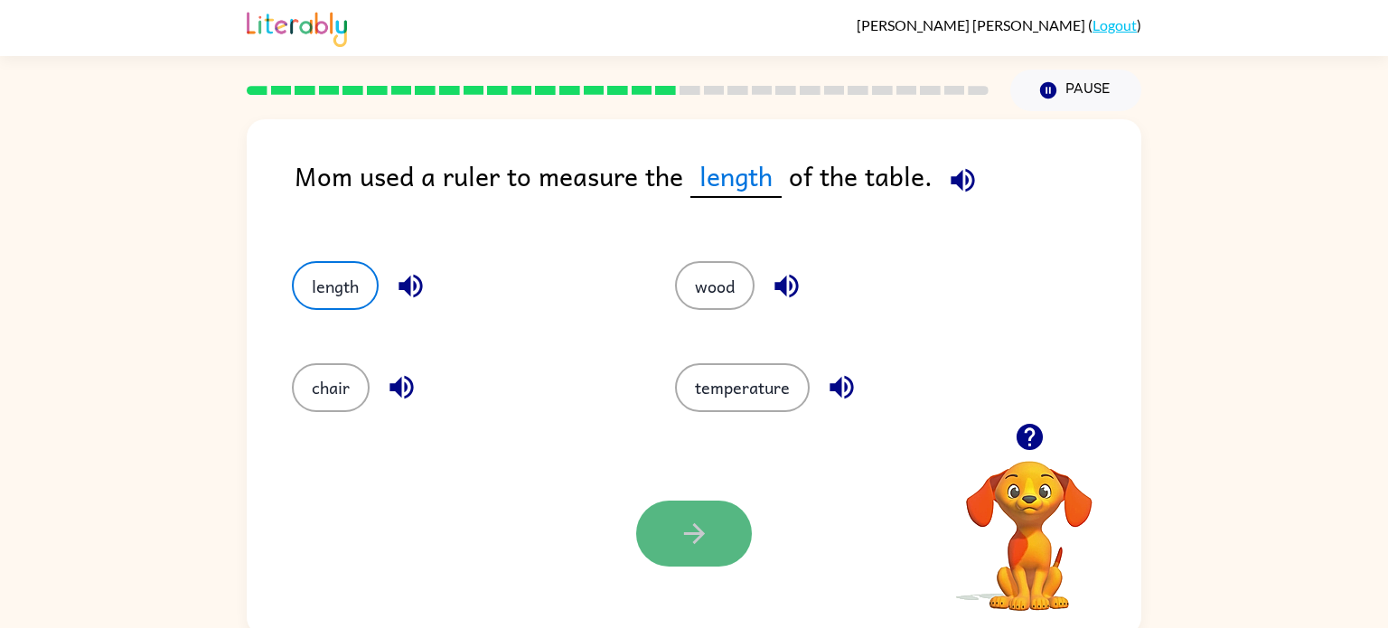
click at [681, 503] on button "button" at bounding box center [694, 534] width 116 height 66
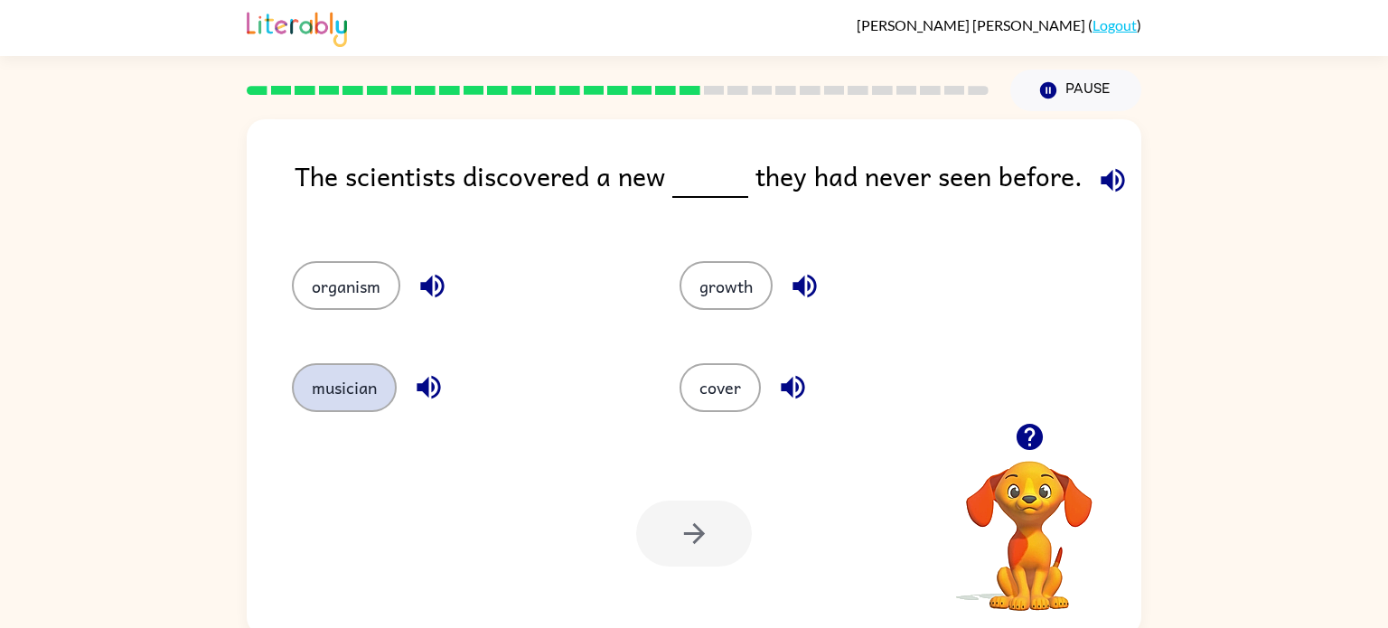
click at [304, 385] on button "musician" at bounding box center [344, 387] width 105 height 49
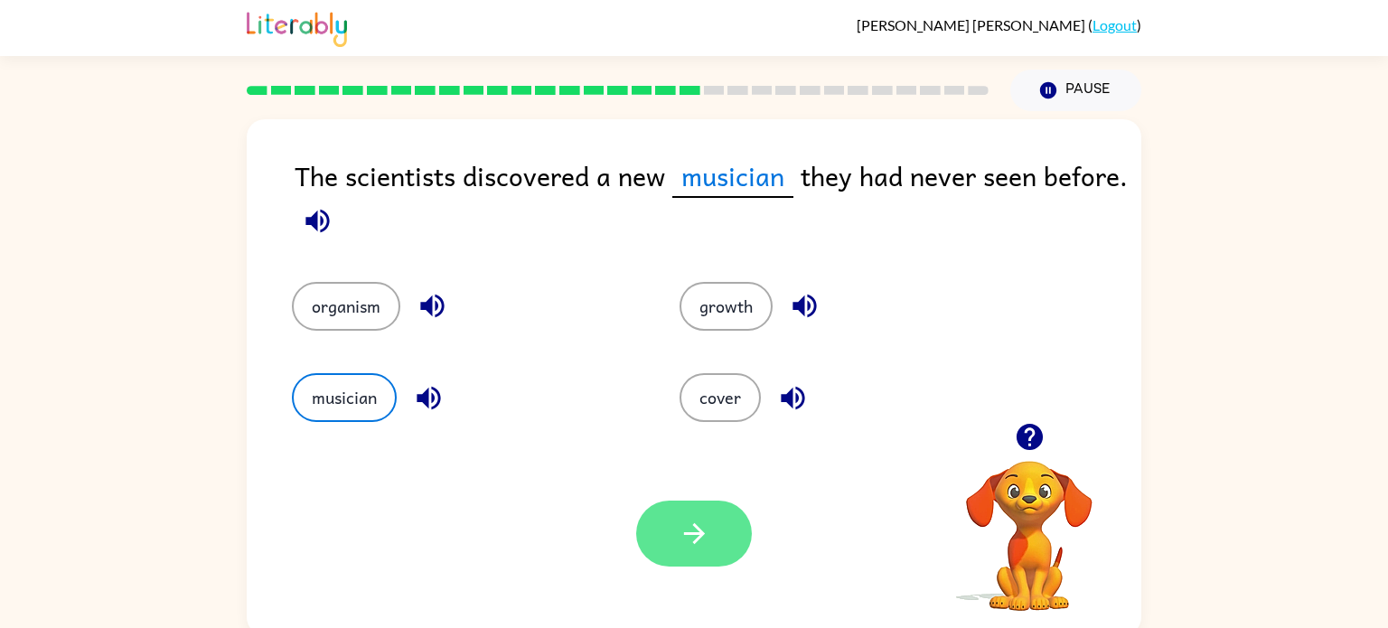
click at [721, 525] on button "button" at bounding box center [694, 534] width 116 height 66
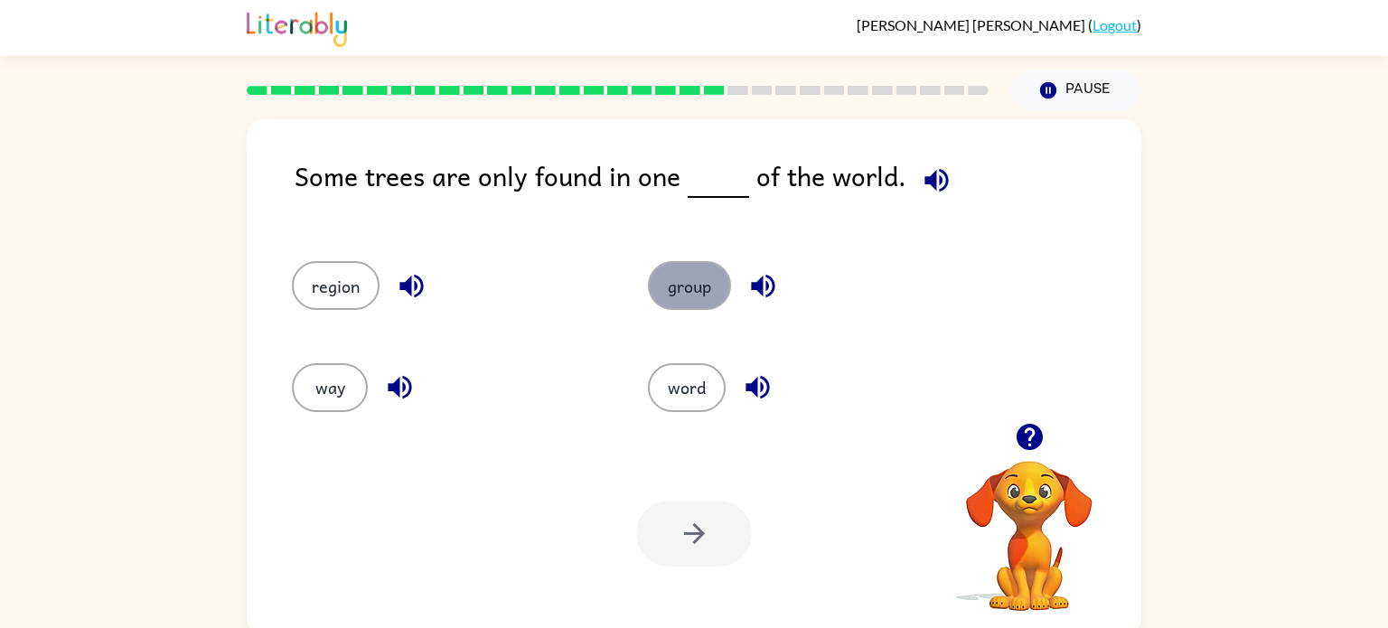
click at [696, 288] on button "group" at bounding box center [689, 285] width 83 height 49
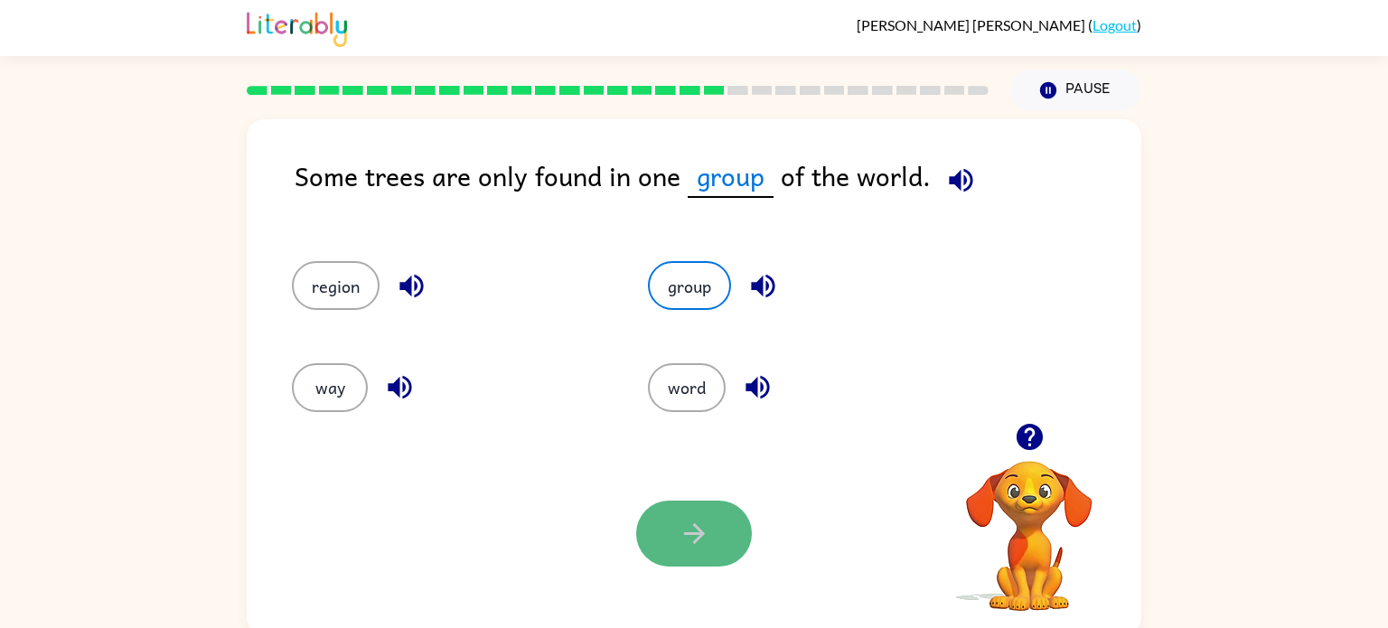
click at [677, 539] on button "button" at bounding box center [694, 534] width 116 height 66
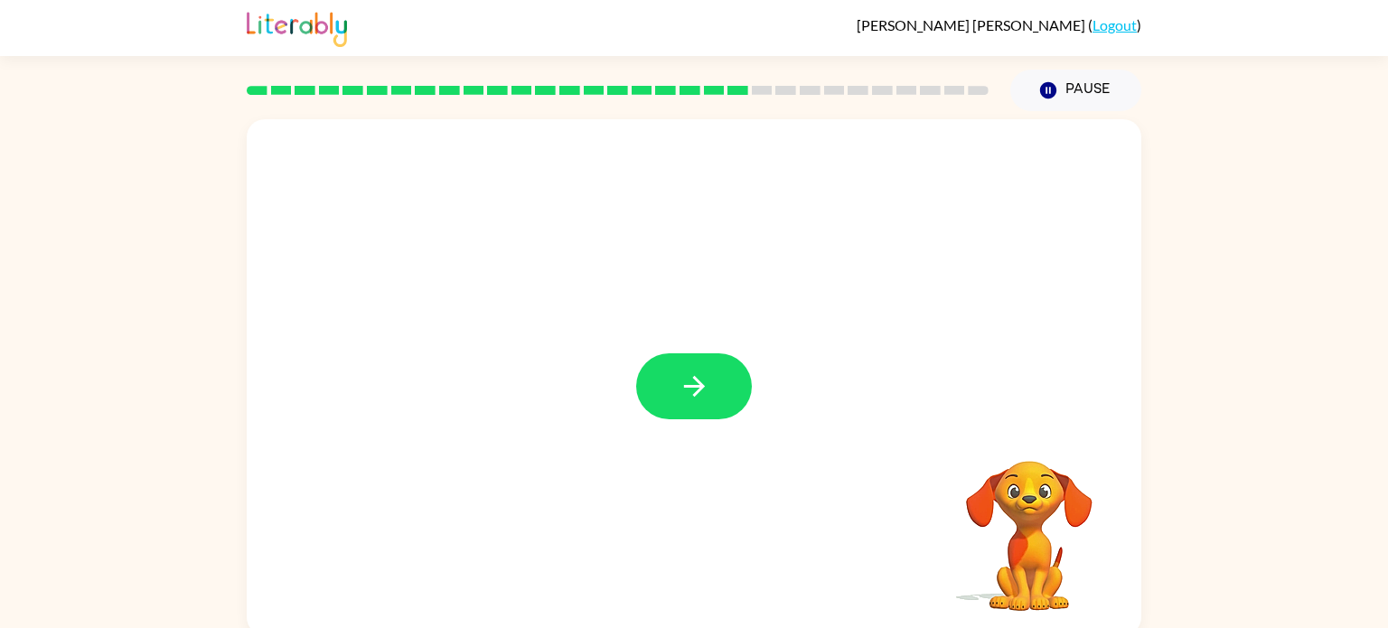
click at [675, 363] on button "button" at bounding box center [694, 386] width 116 height 66
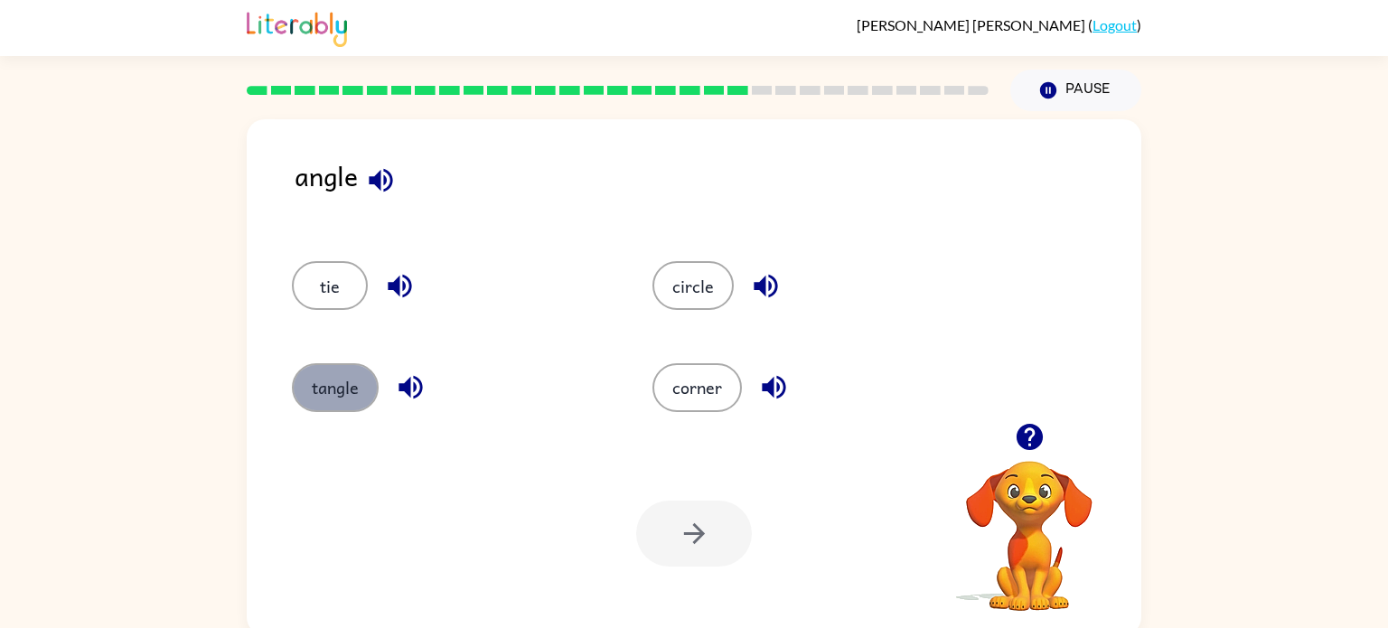
click at [349, 380] on button "tangle" at bounding box center [335, 387] width 87 height 49
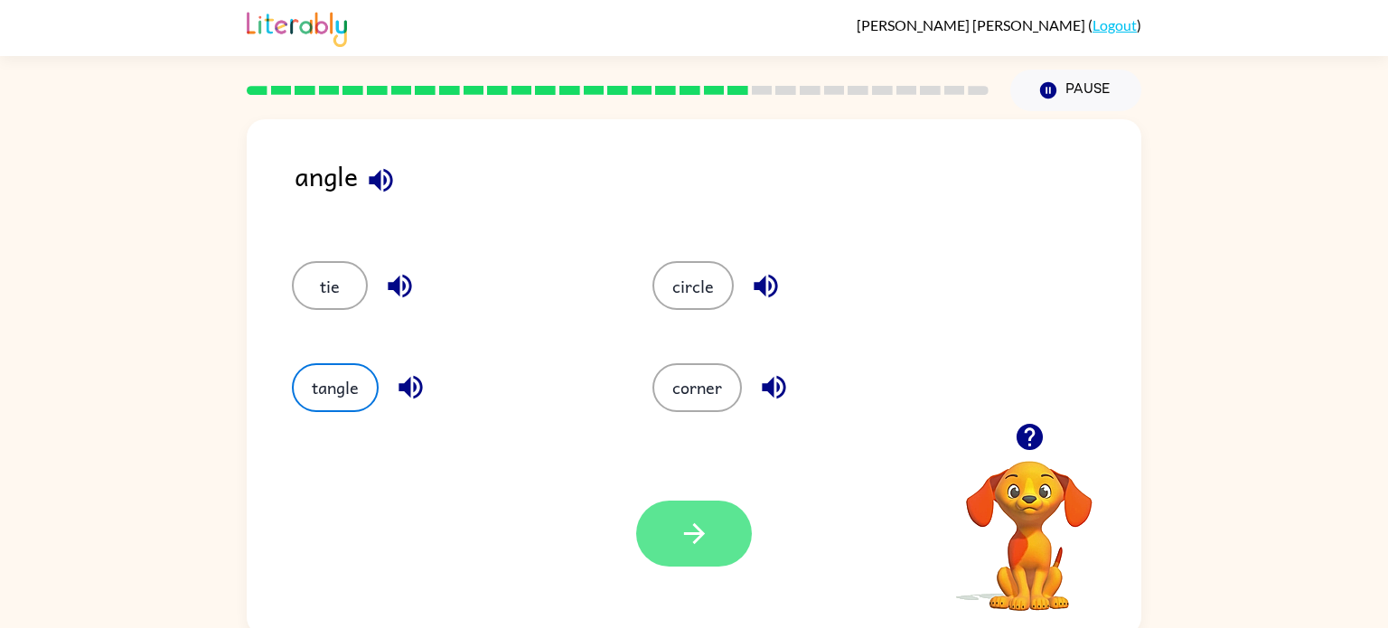
click at [701, 516] on button "button" at bounding box center [694, 534] width 116 height 66
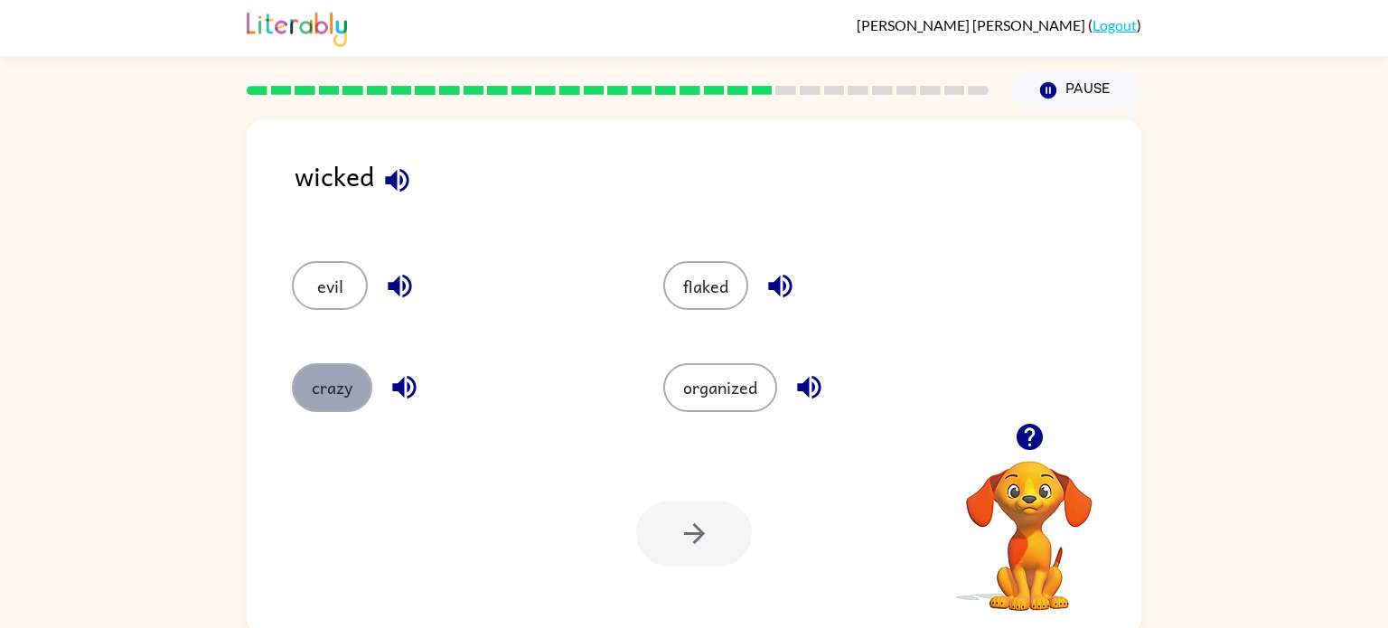
click at [309, 372] on button "crazy" at bounding box center [332, 387] width 80 height 49
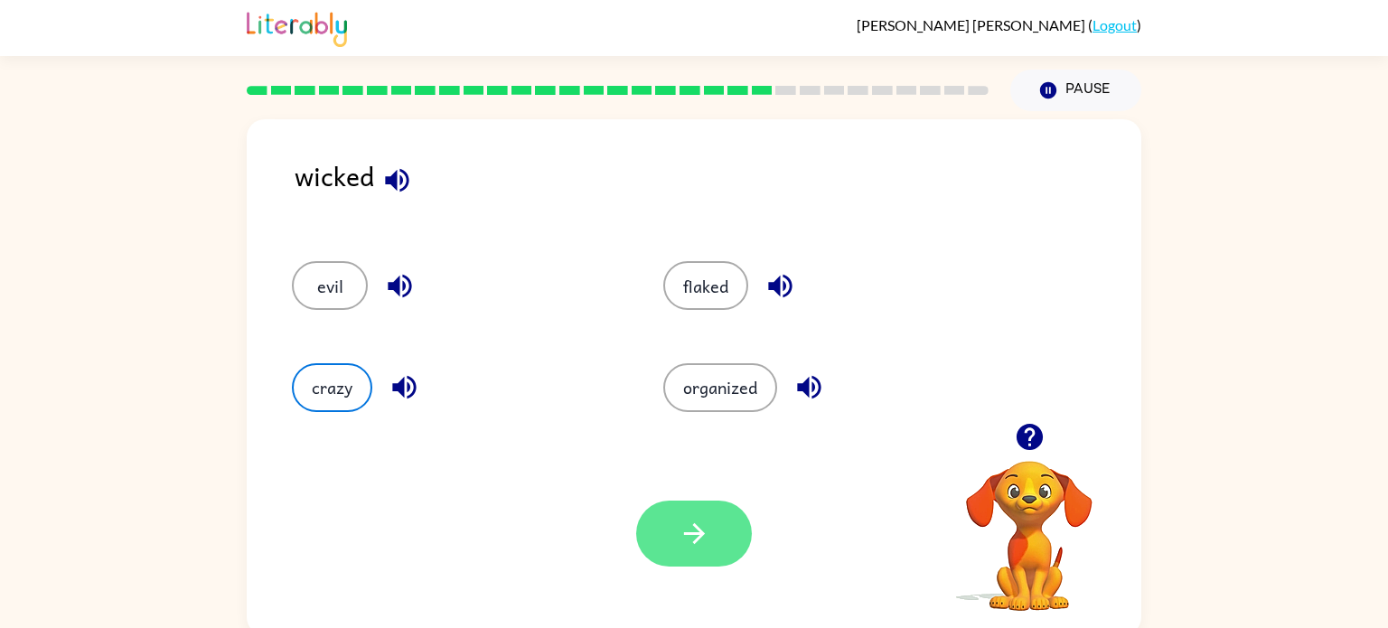
click at [732, 513] on button "button" at bounding box center [694, 534] width 116 height 66
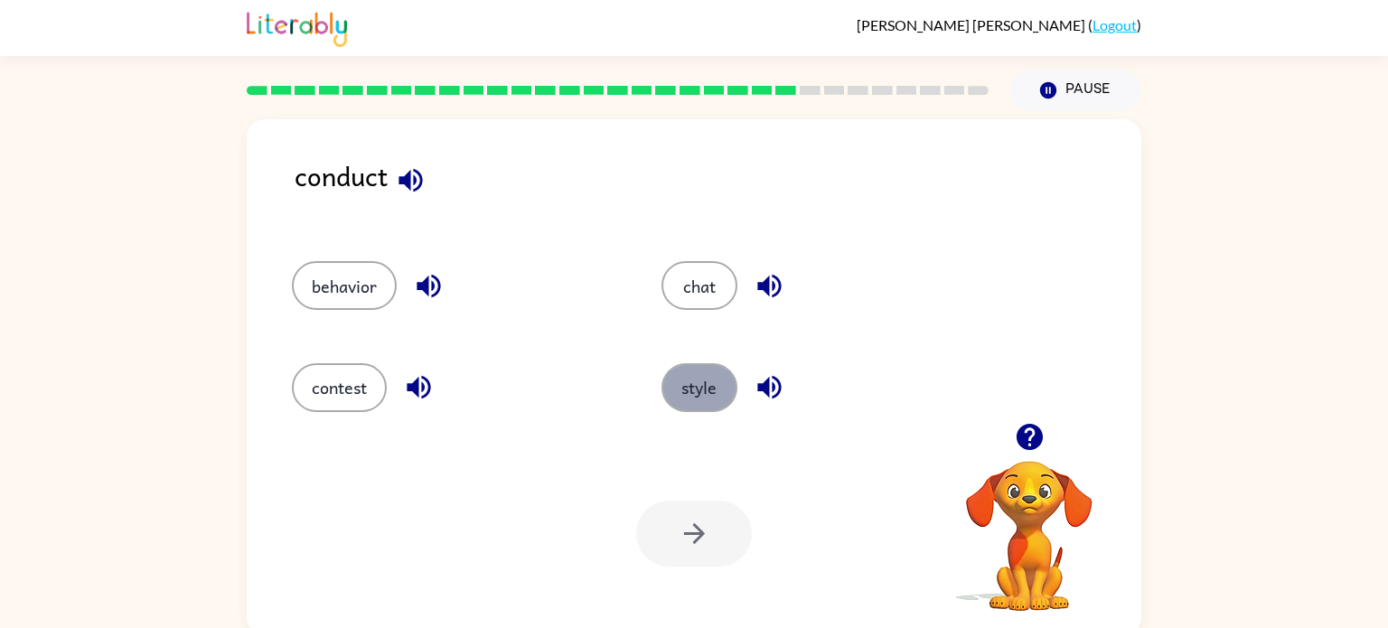
click at [698, 369] on button "style" at bounding box center [700, 387] width 76 height 49
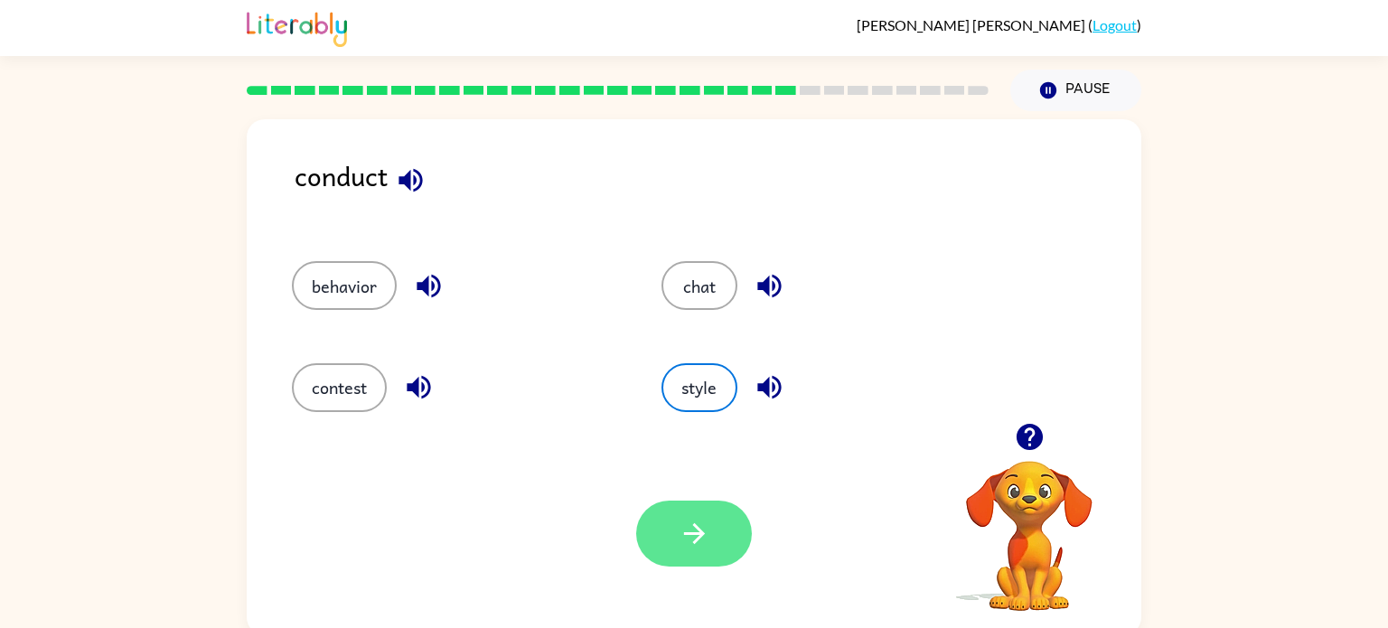
click at [710, 539] on button "button" at bounding box center [694, 534] width 116 height 66
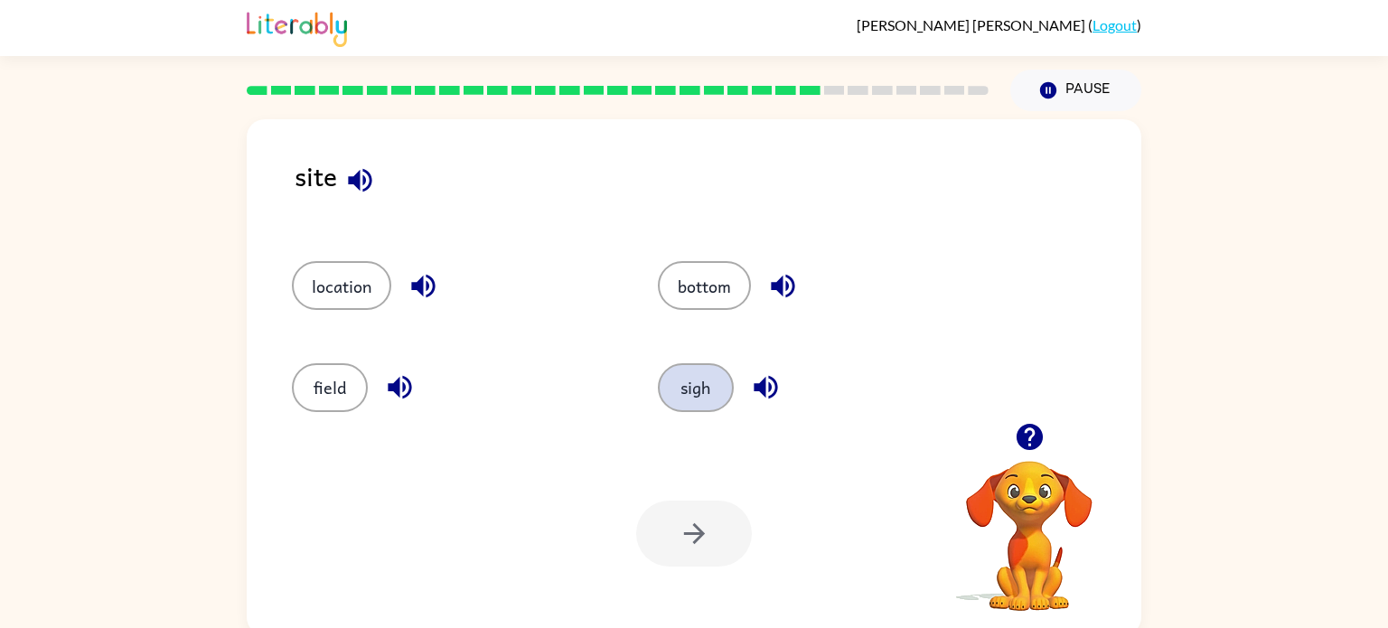
click at [691, 381] on button "sigh" at bounding box center [696, 387] width 76 height 49
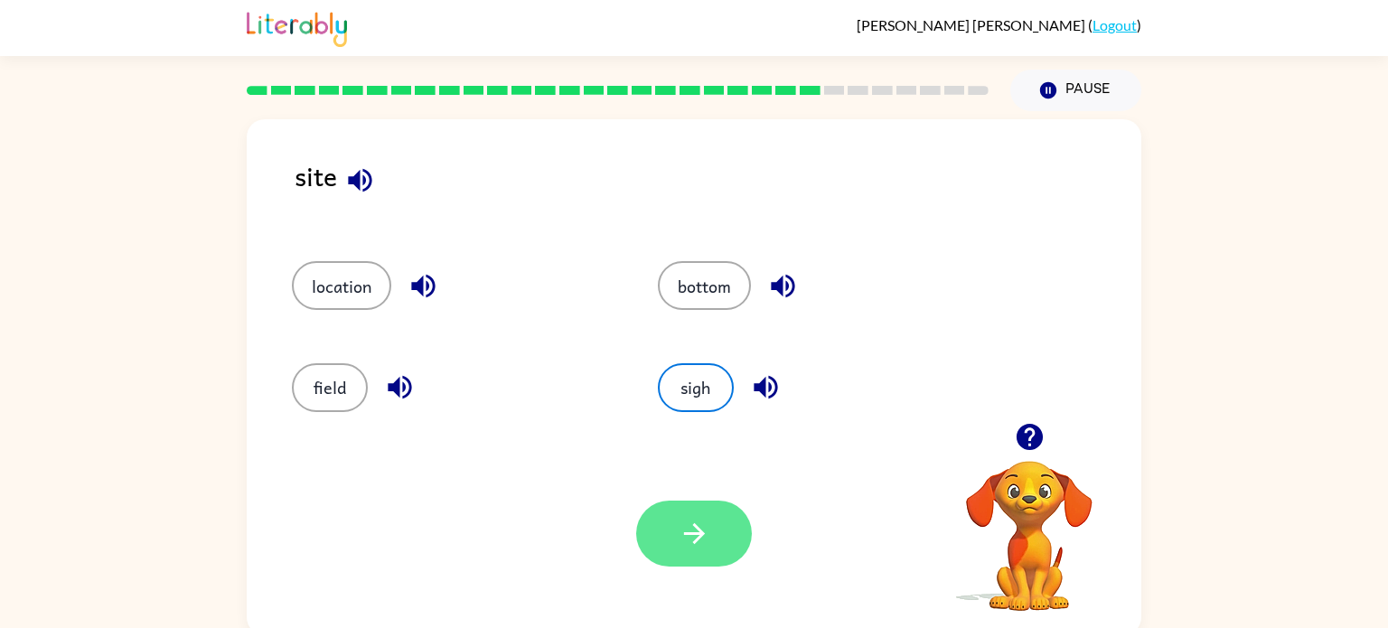
click at [723, 521] on button "button" at bounding box center [694, 534] width 116 height 66
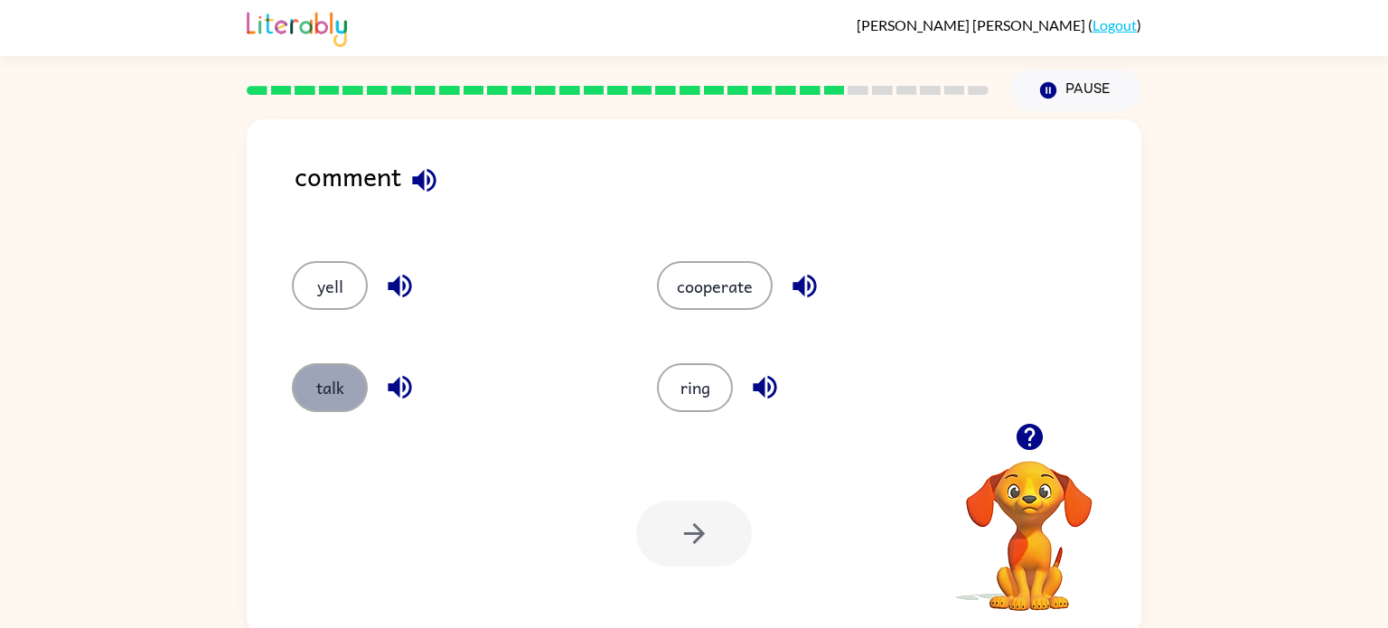
click at [305, 390] on button "talk" at bounding box center [330, 387] width 76 height 49
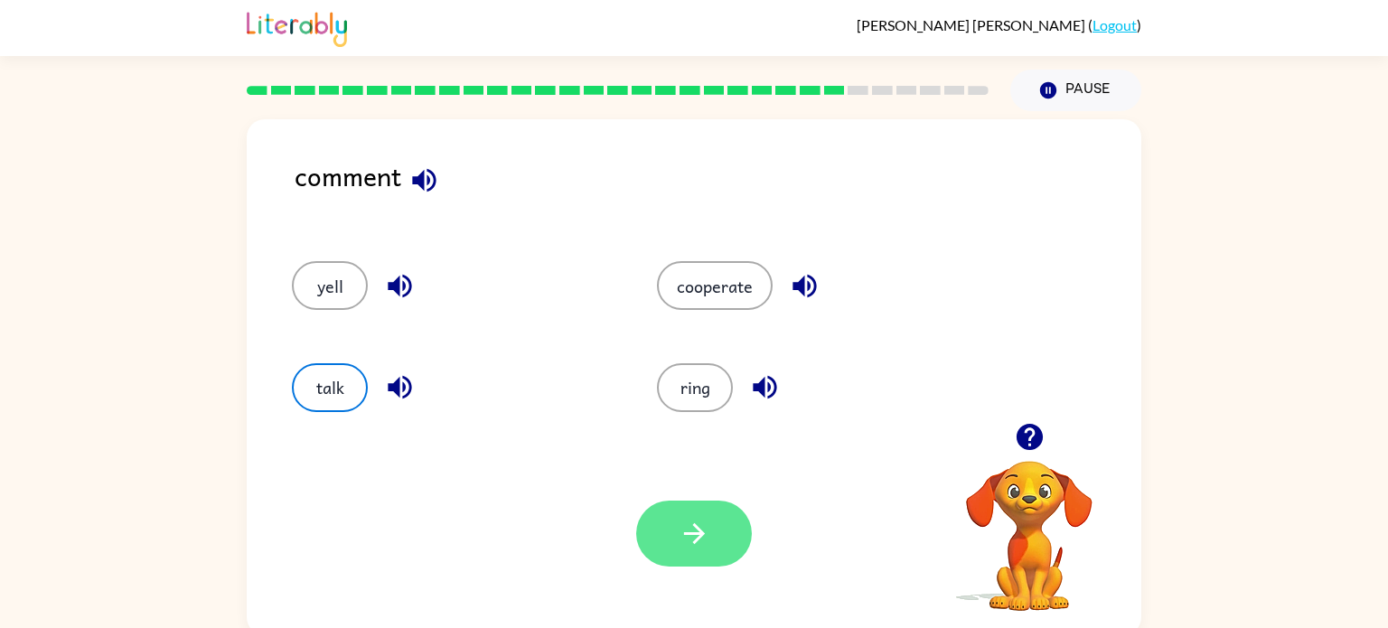
click at [726, 541] on button "button" at bounding box center [694, 534] width 116 height 66
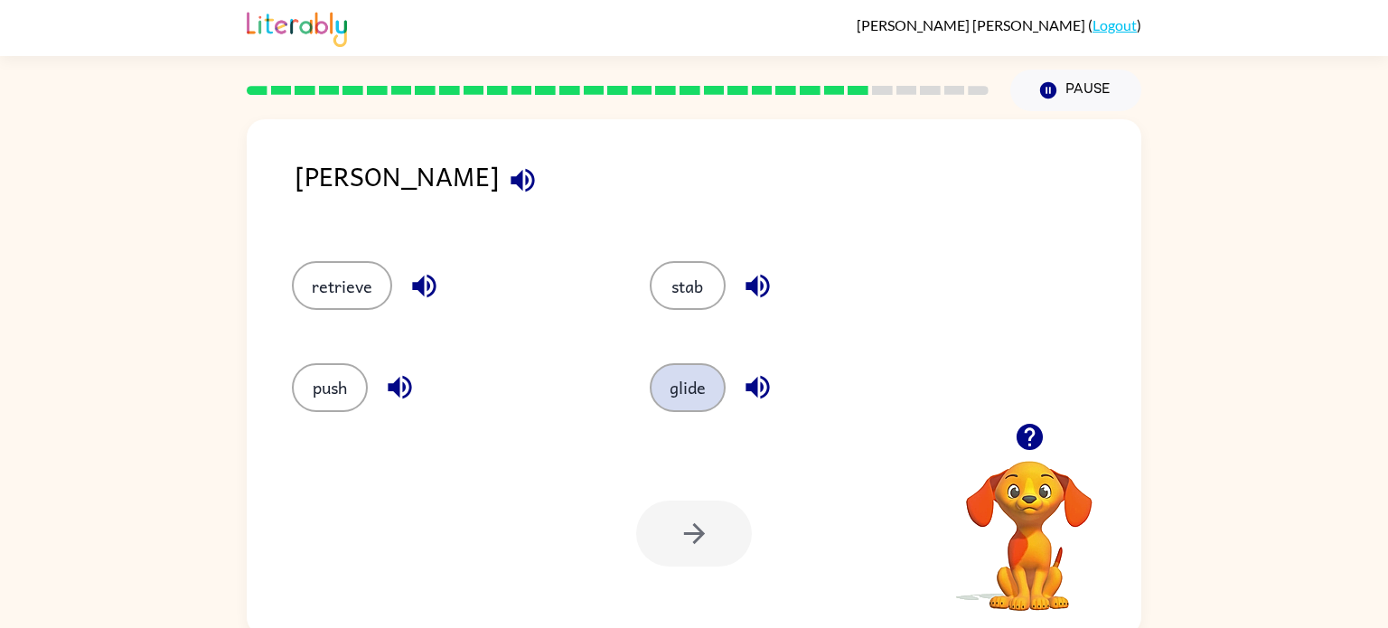
click at [702, 401] on button "glide" at bounding box center [688, 387] width 76 height 49
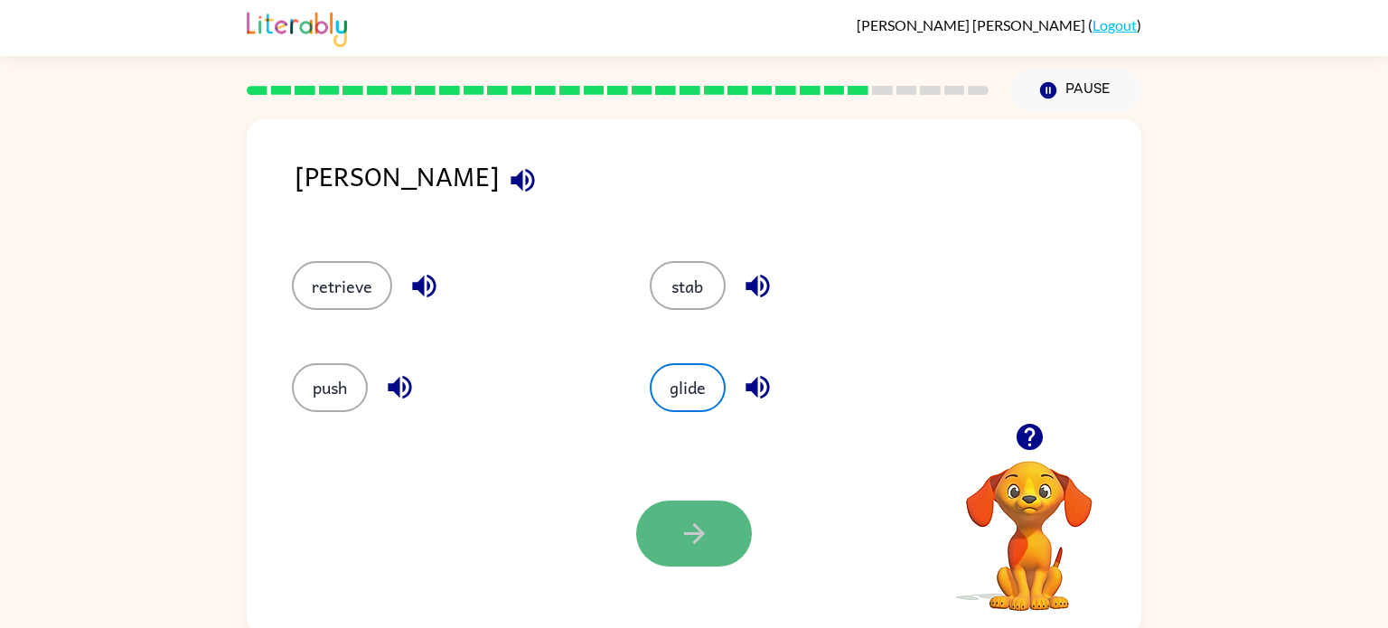
click at [692, 547] on icon "button" at bounding box center [695, 534] width 32 height 32
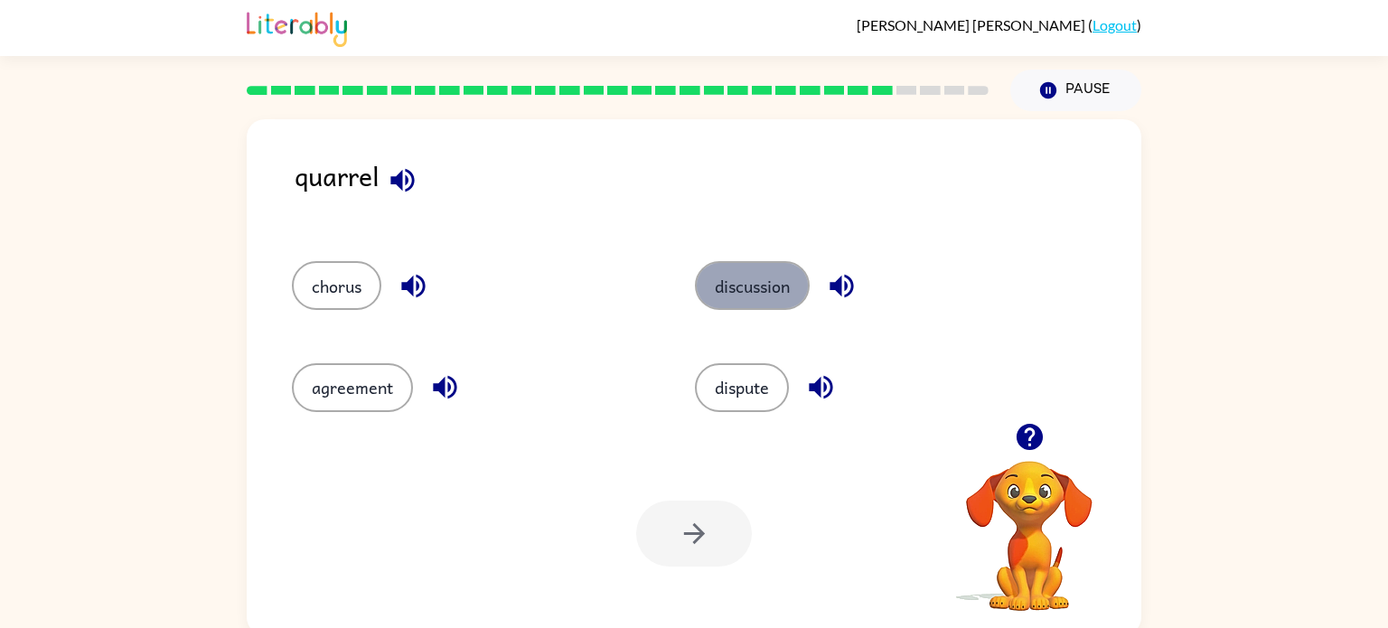
click at [776, 274] on button "discussion" at bounding box center [752, 285] width 115 height 49
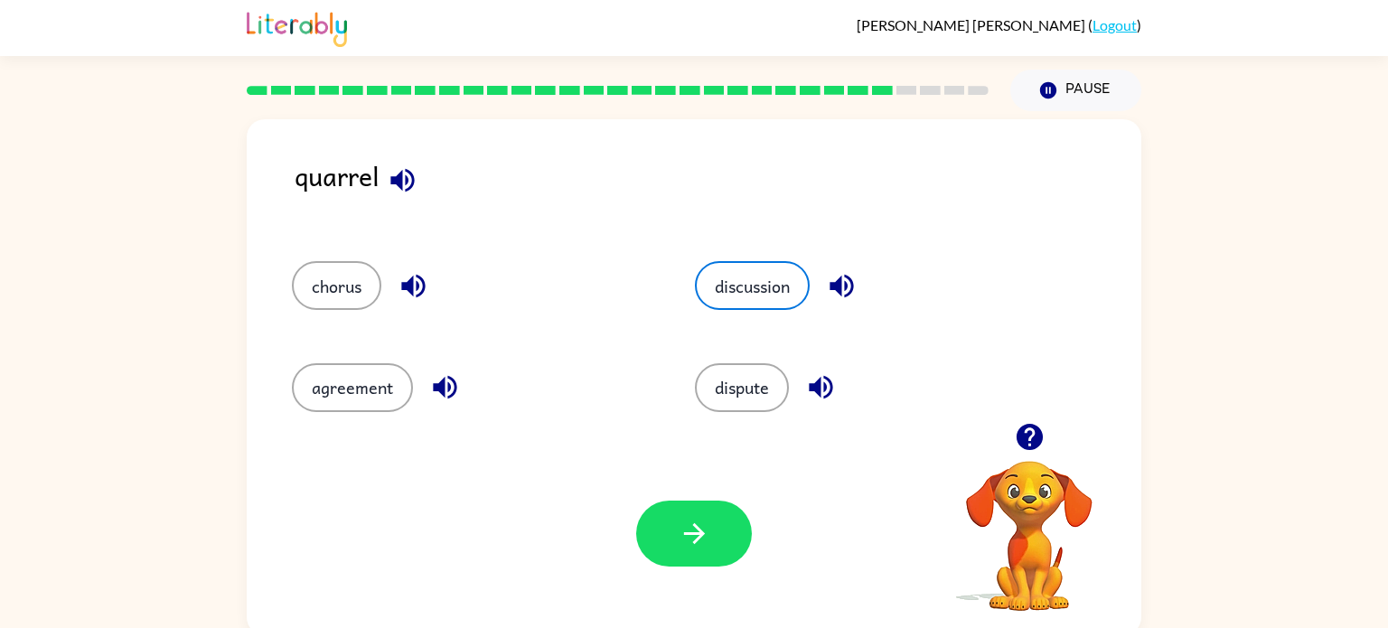
drag, startPoint x: 707, startPoint y: 601, endPoint x: 655, endPoint y: 395, distance: 212.4
click at [655, 395] on div "quarrel chorus discussion agreement dispute Your browser must support playing .…" at bounding box center [694, 377] width 895 height 516
click at [674, 523] on button "button" at bounding box center [694, 534] width 116 height 66
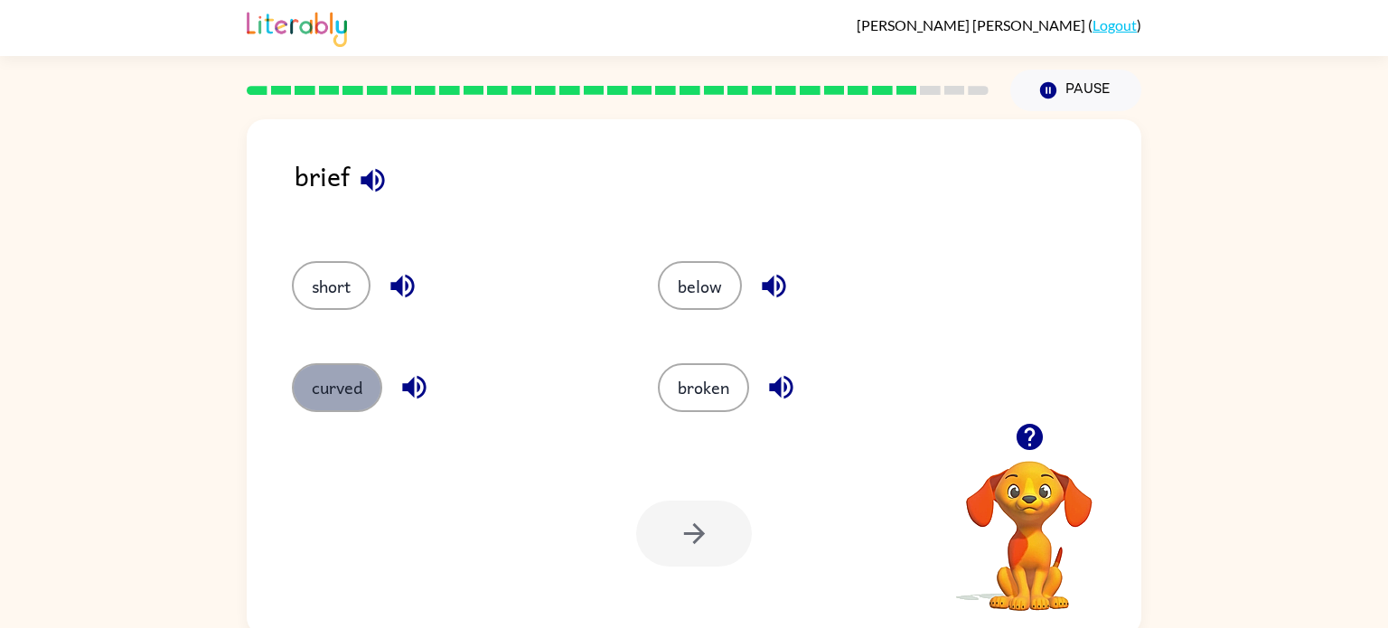
click at [330, 381] on button "curved" at bounding box center [337, 387] width 90 height 49
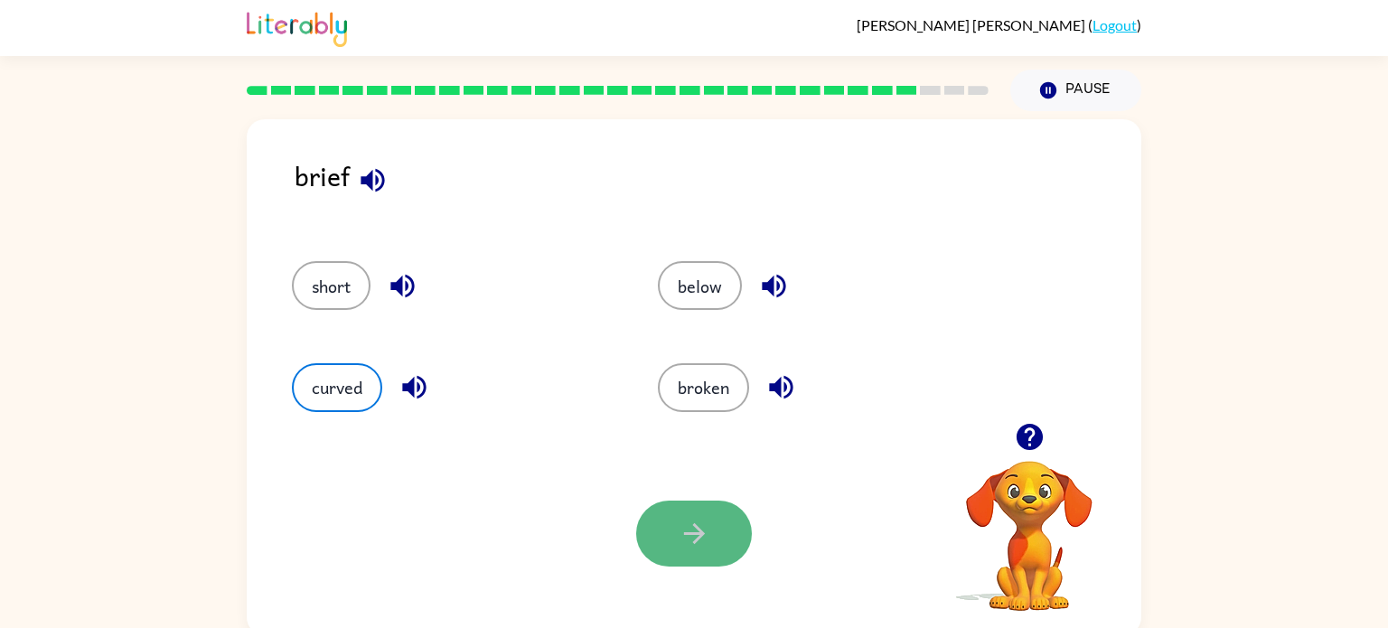
click at [737, 519] on button "button" at bounding box center [694, 534] width 116 height 66
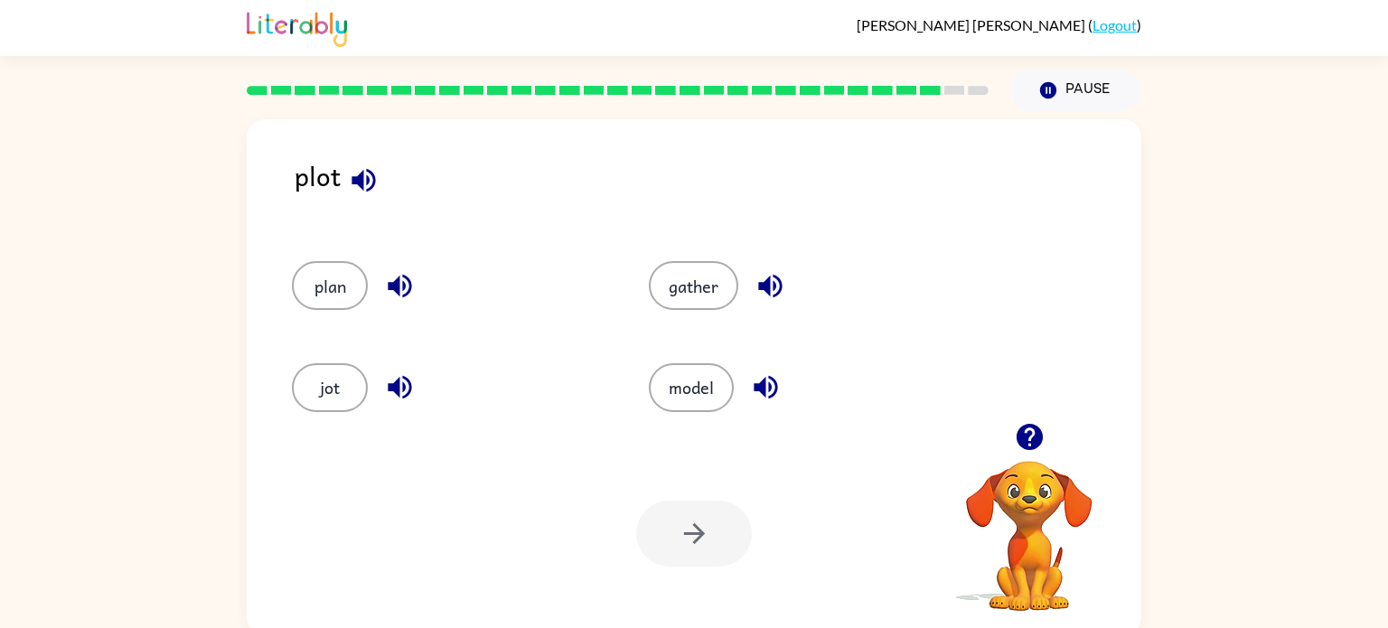
click at [726, 405] on div "model" at bounding box center [806, 387] width 315 height 49
click at [726, 393] on button "model" at bounding box center [691, 387] width 85 height 49
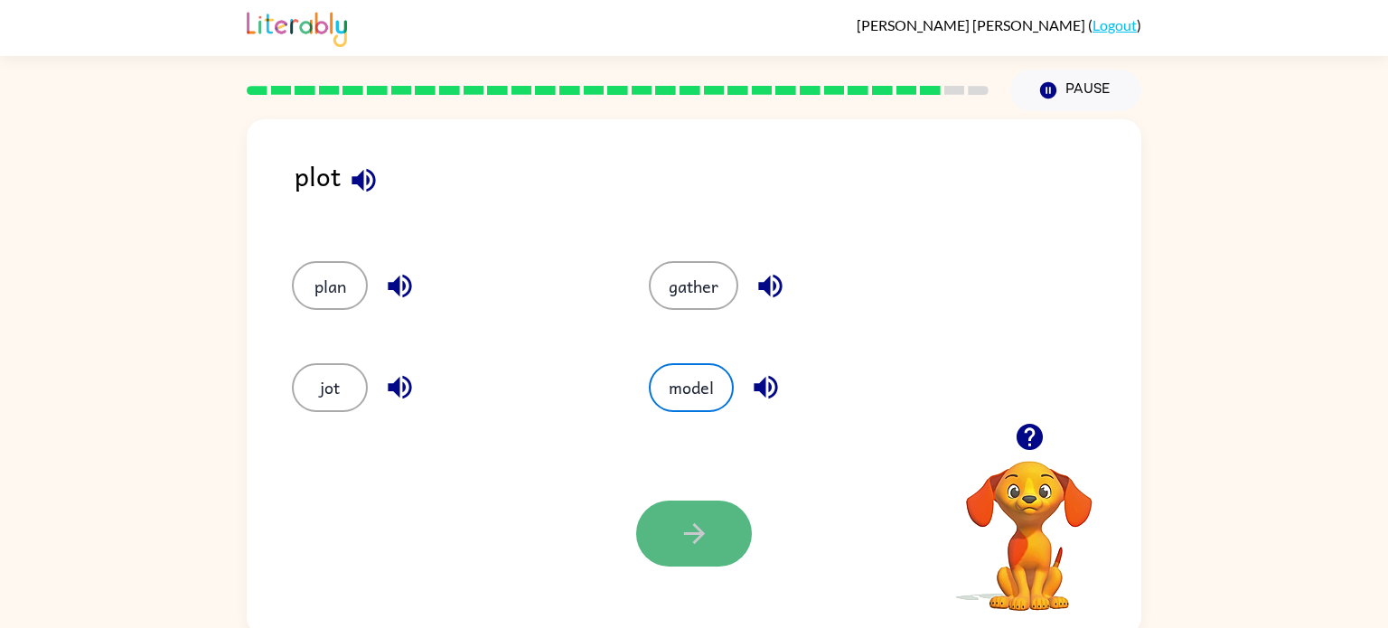
click at [682, 512] on button "button" at bounding box center [694, 534] width 116 height 66
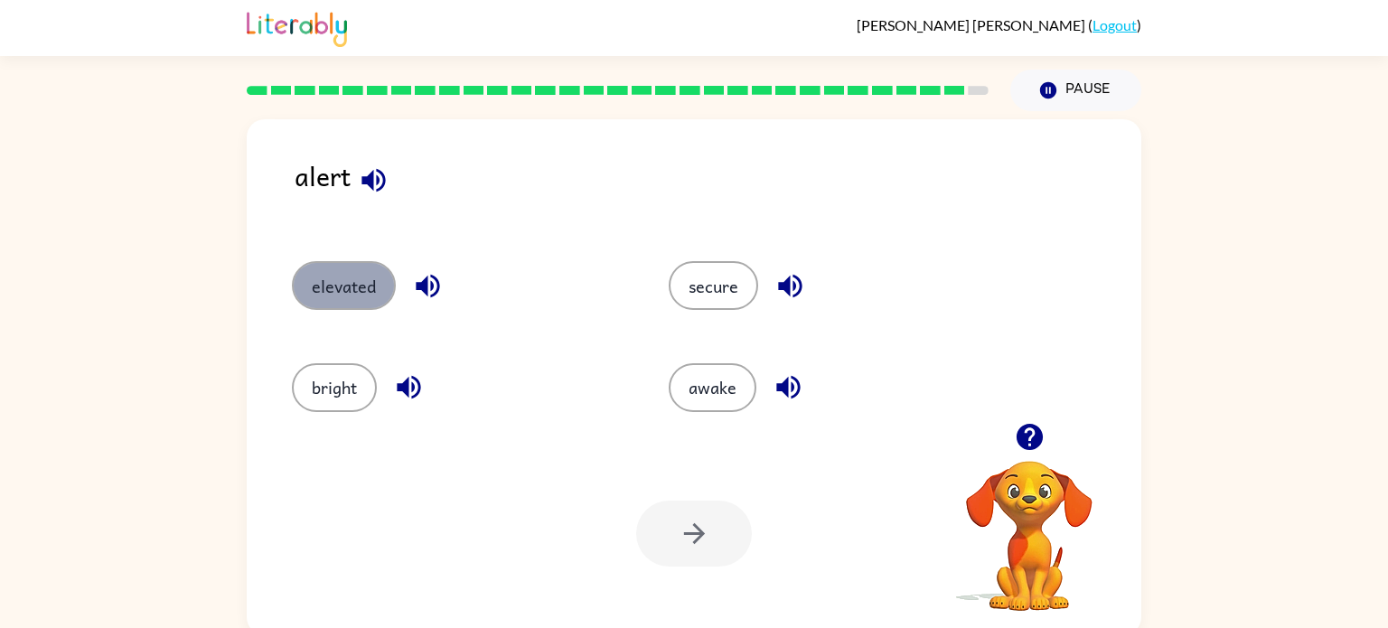
click at [366, 287] on button "elevated" at bounding box center [344, 285] width 104 height 49
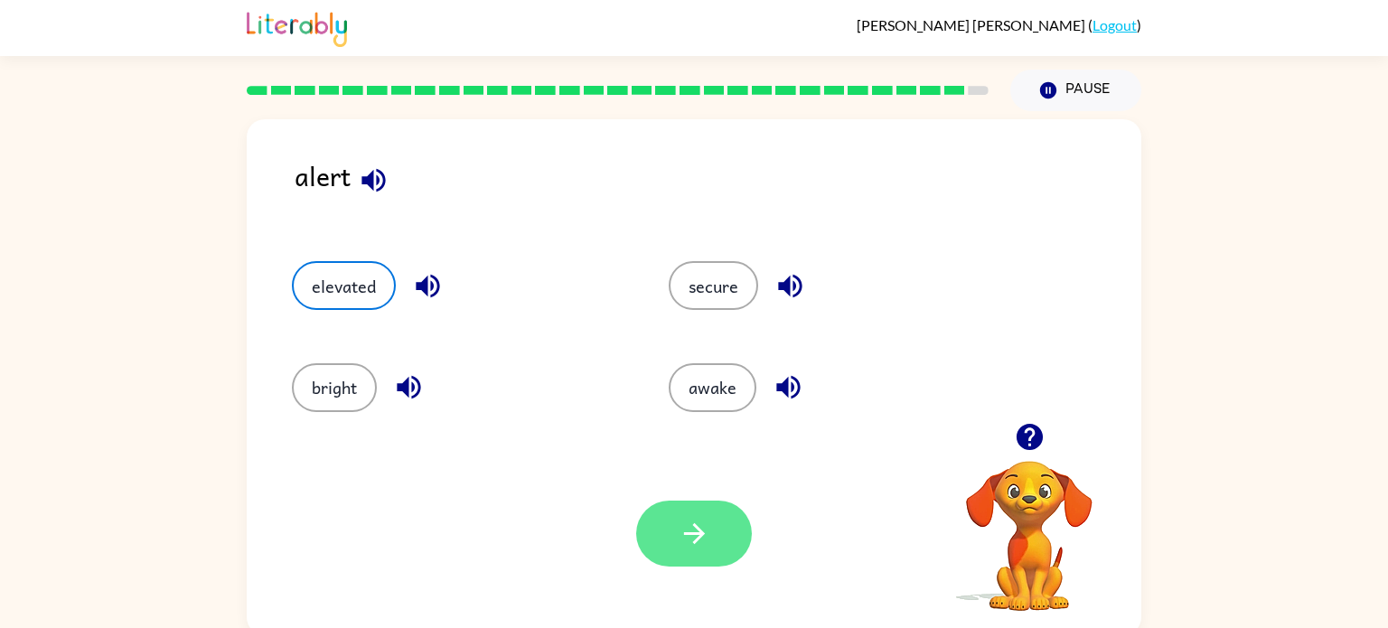
click at [682, 509] on button "button" at bounding box center [694, 534] width 116 height 66
